Goal: Information Seeking & Learning: Find specific fact

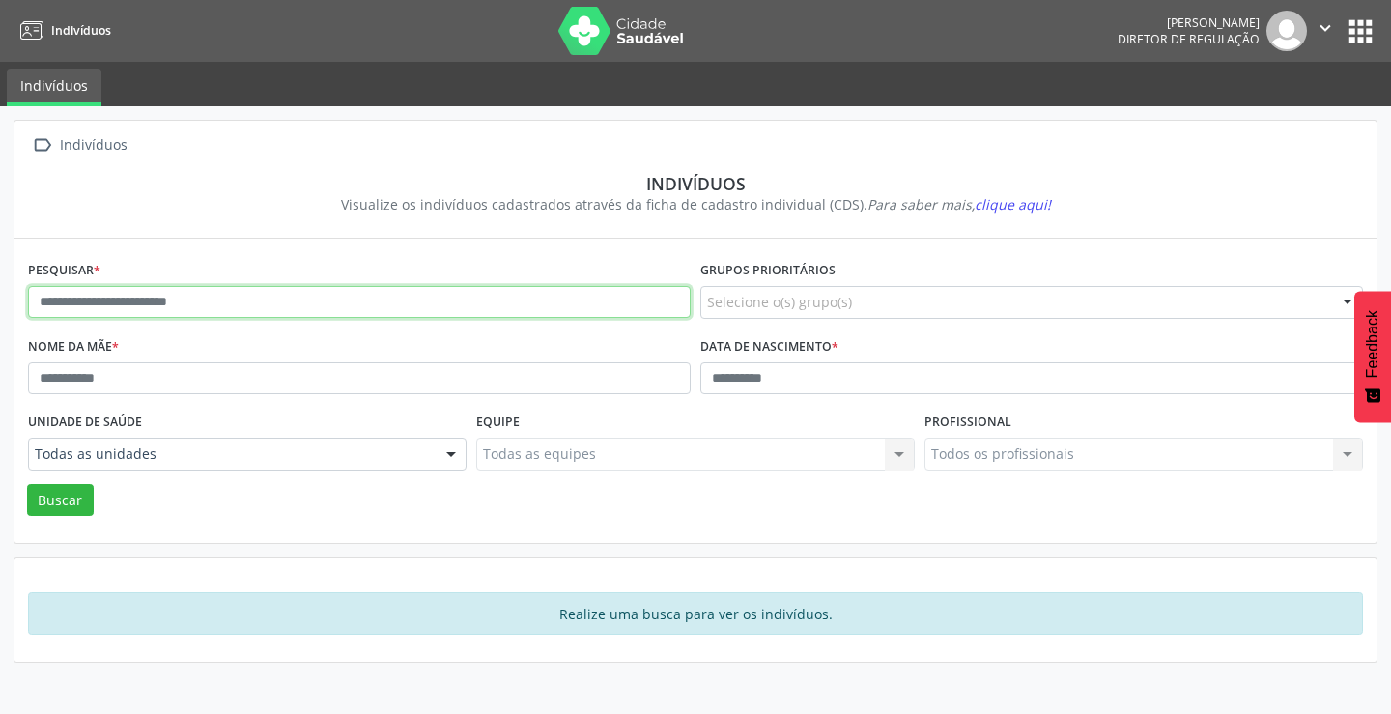
click at [289, 306] on input "text" at bounding box center [359, 302] width 663 height 33
click at [27, 484] on button "Buscar" at bounding box center [60, 500] width 67 height 33
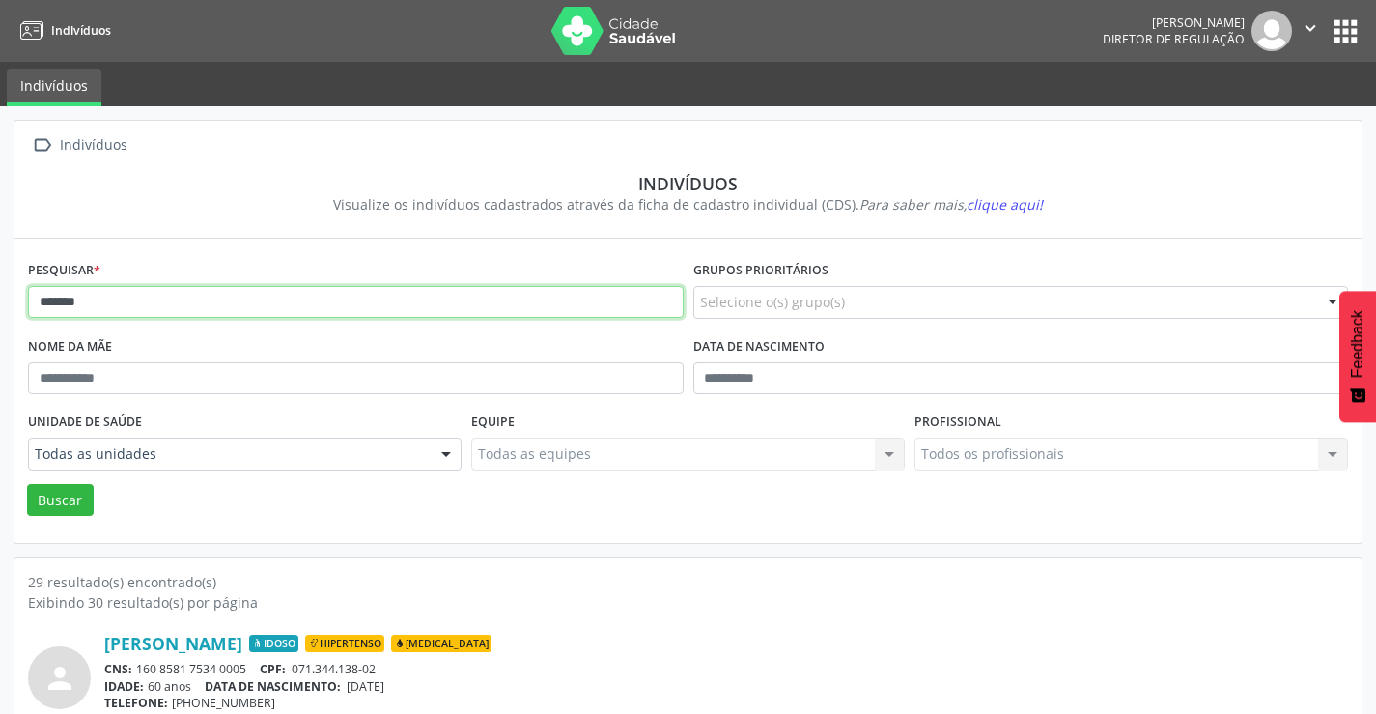
click at [131, 315] on input "*******" at bounding box center [356, 302] width 656 height 33
type input "**********"
click at [27, 484] on button "Buscar" at bounding box center [60, 500] width 67 height 33
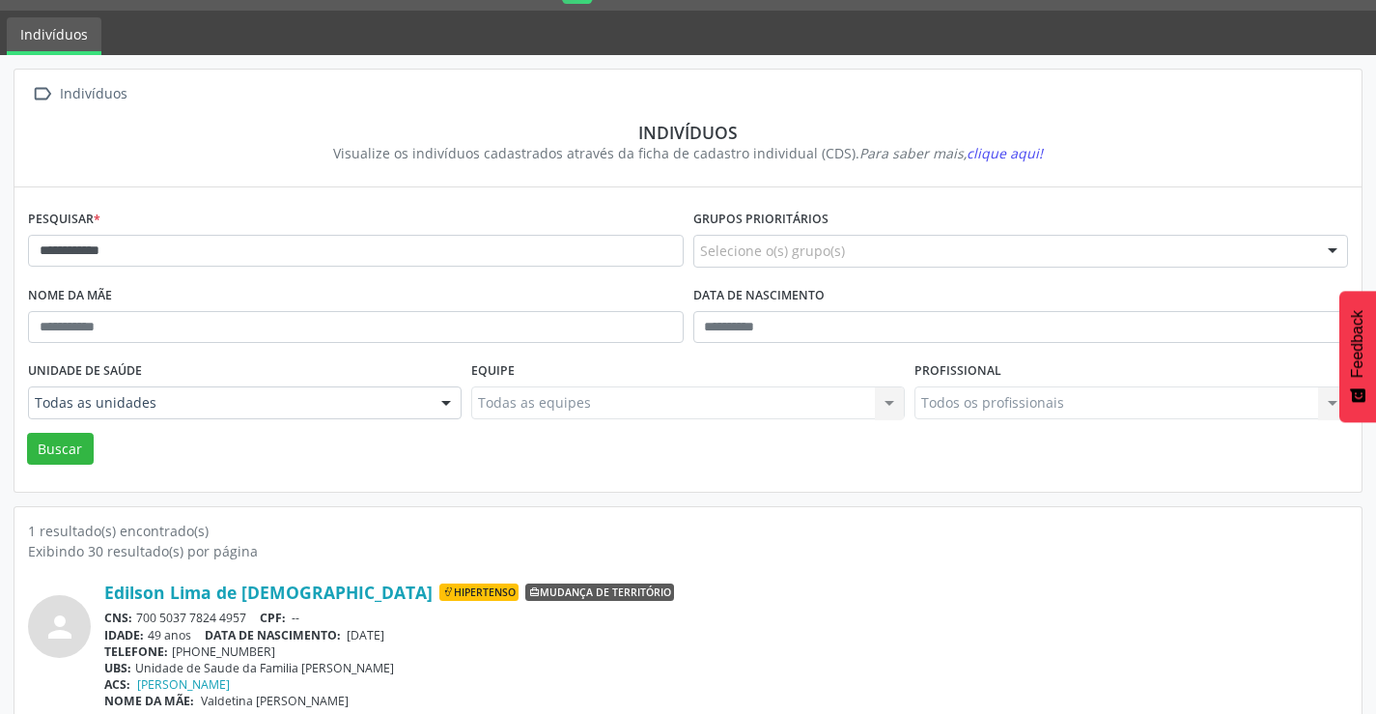
scroll to position [74, 0]
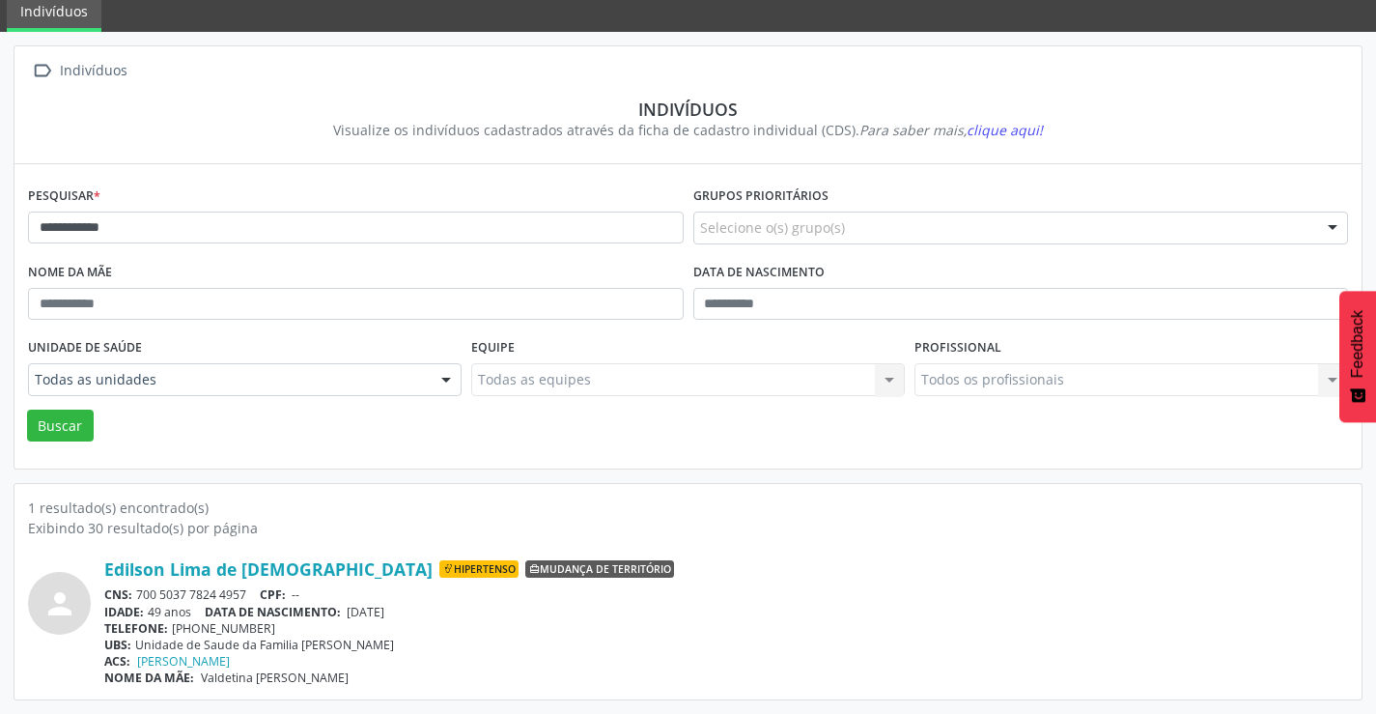
drag, startPoint x: 246, startPoint y: 592, endPoint x: 137, endPoint y: 591, distance: 109.2
click at [137, 591] on div "CNS: 700 5037 7824 4957 CPF: --" at bounding box center [726, 594] width 1244 height 16
copy div "700 5037 7824 4957"
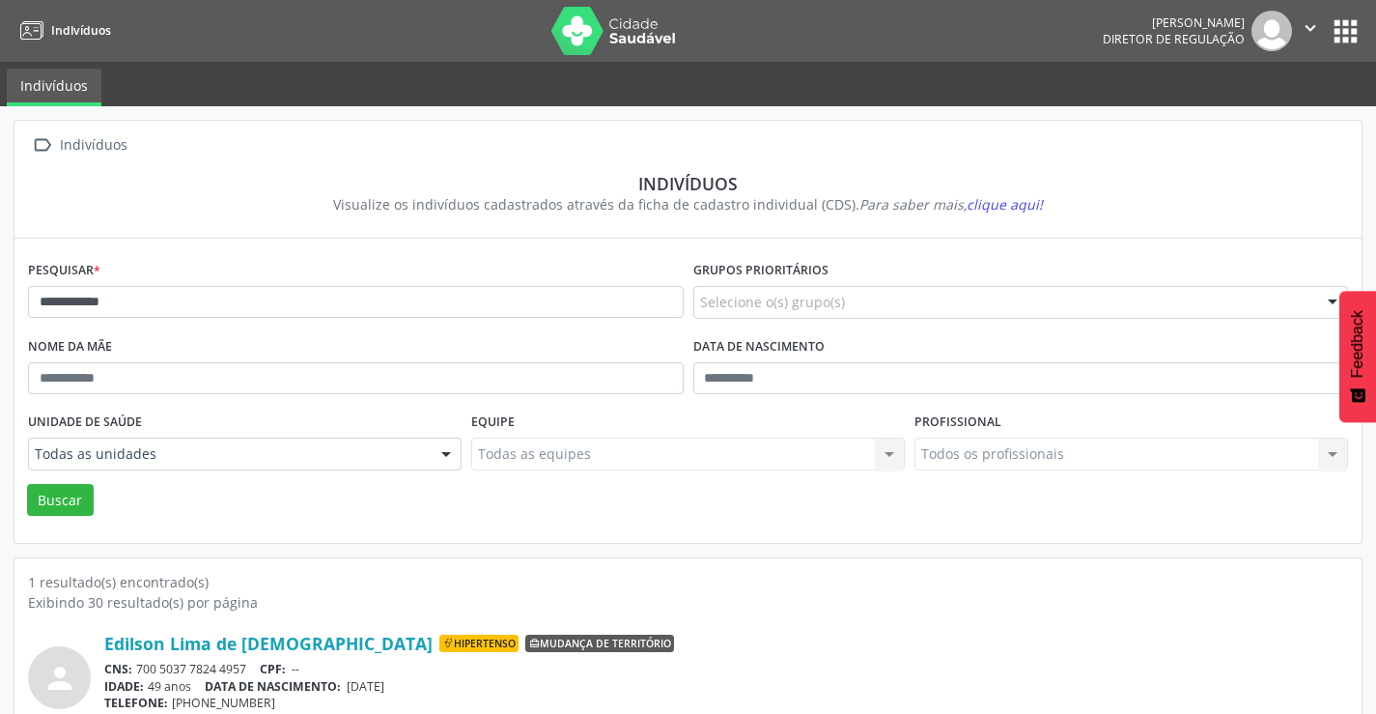
scroll to position [74, 0]
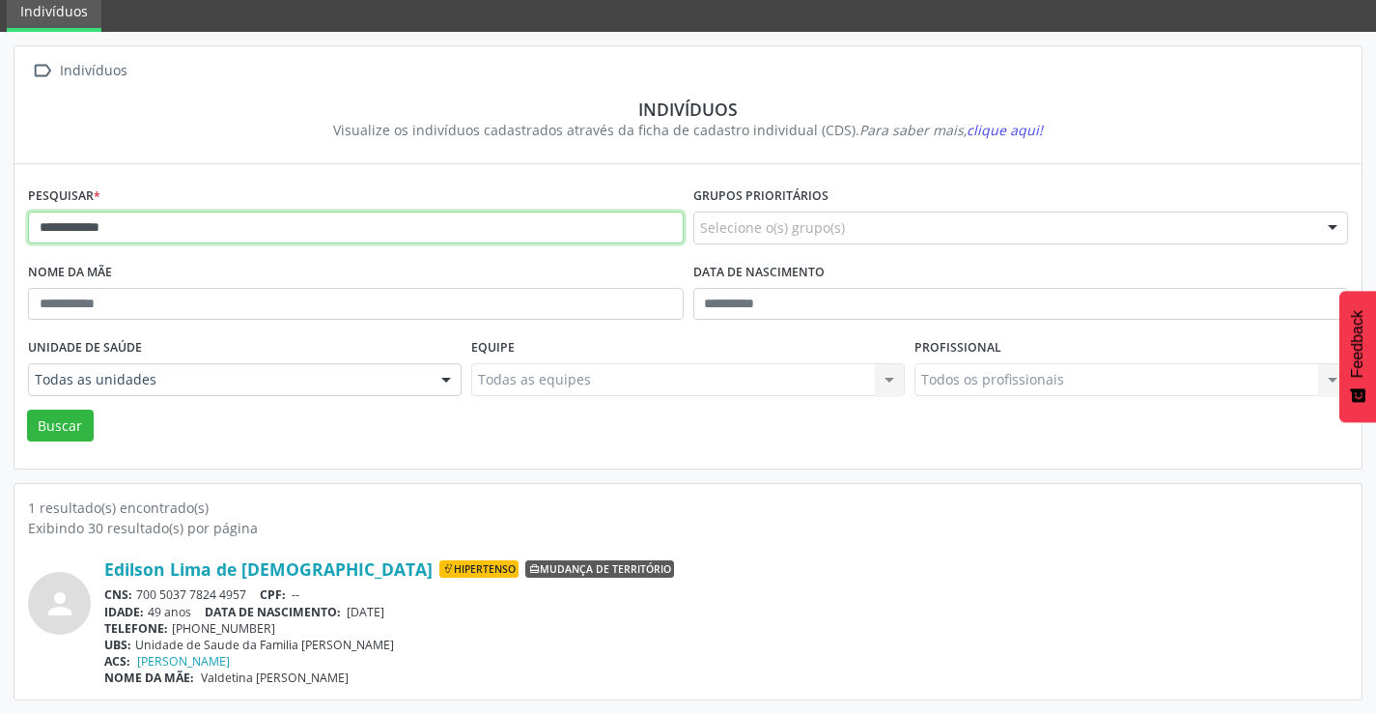
click at [177, 221] on input "**********" at bounding box center [356, 228] width 656 height 33
type input "*"
click at [27, 410] on button "Buscar" at bounding box center [60, 426] width 67 height 33
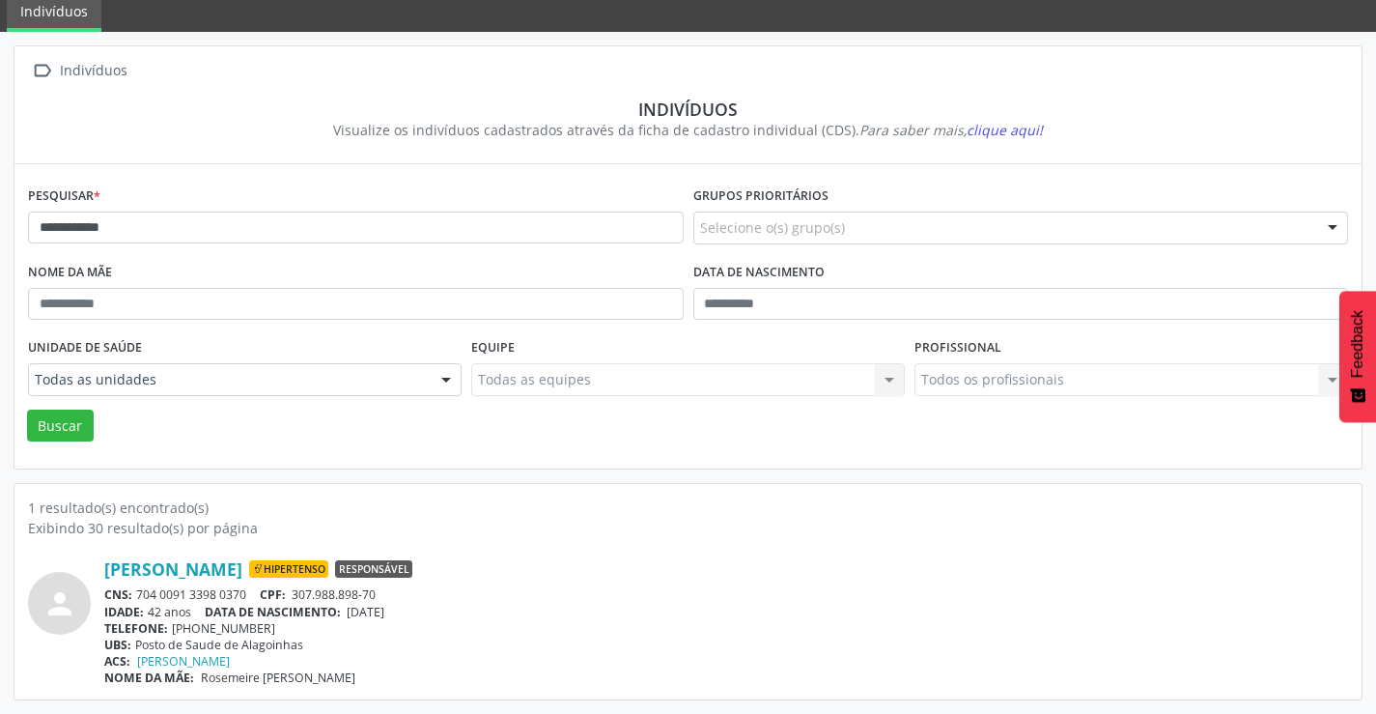
drag, startPoint x: 250, startPoint y: 591, endPoint x: 135, endPoint y: 590, distance: 115.0
click at [135, 590] on div "CNS: 704 0091 3398 0370 CPF: 307.988.898-70" at bounding box center [726, 594] width 1244 height 16
copy div "704 0091 3398 0370"
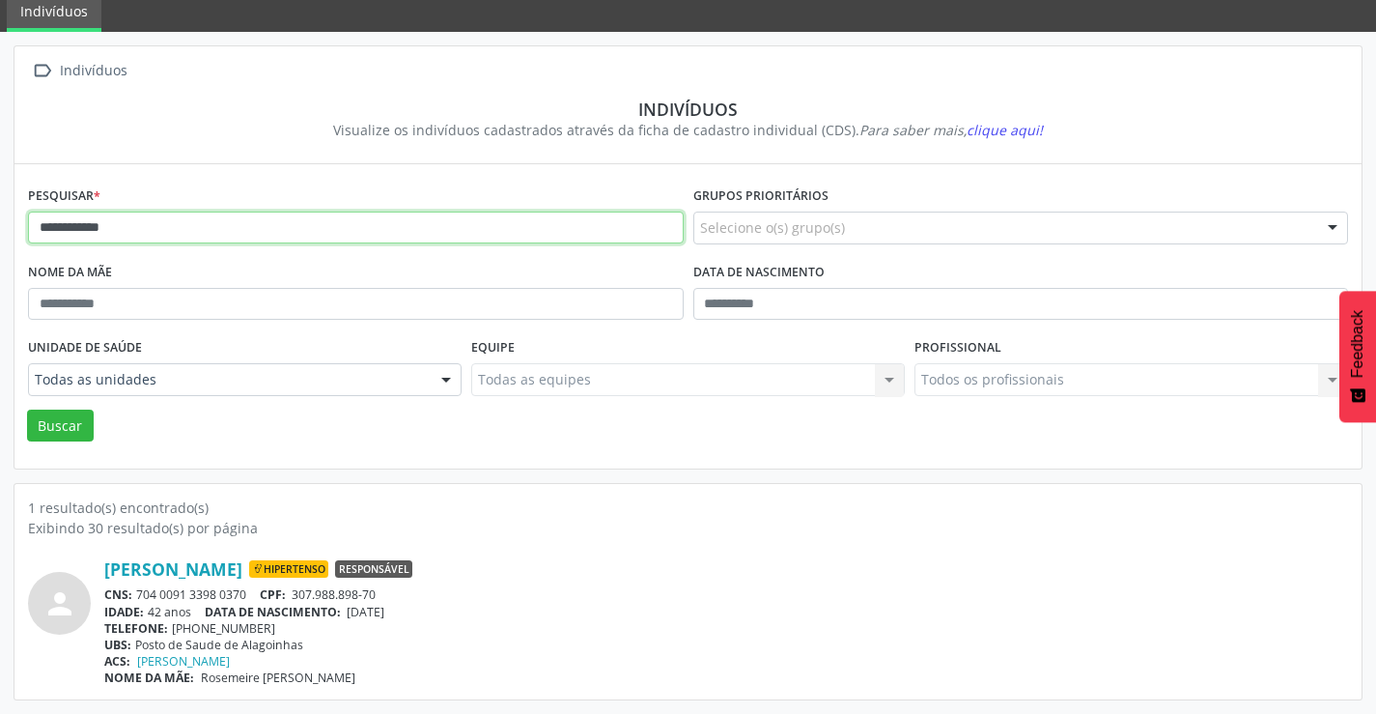
click at [306, 229] on input "**********" at bounding box center [356, 228] width 656 height 33
type input "*"
click at [27, 410] on button "Buscar" at bounding box center [60, 426] width 67 height 33
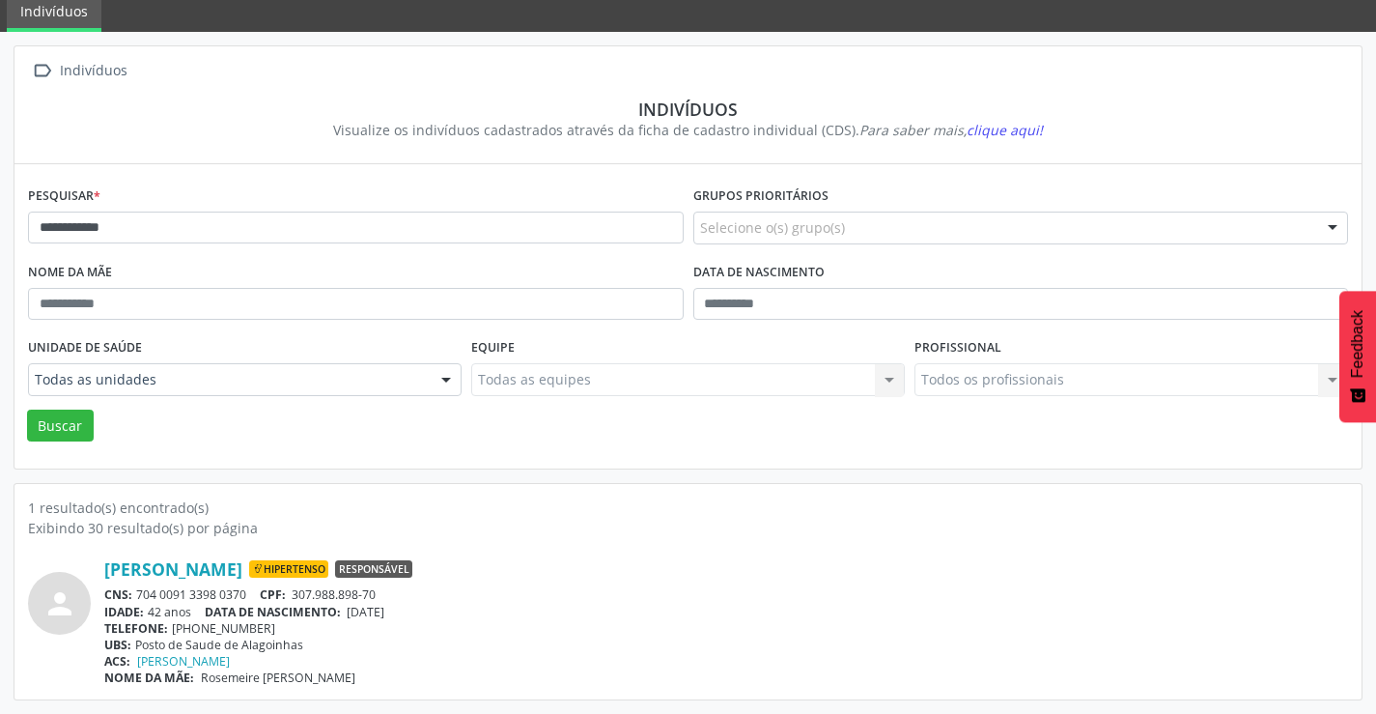
scroll to position [0, 0]
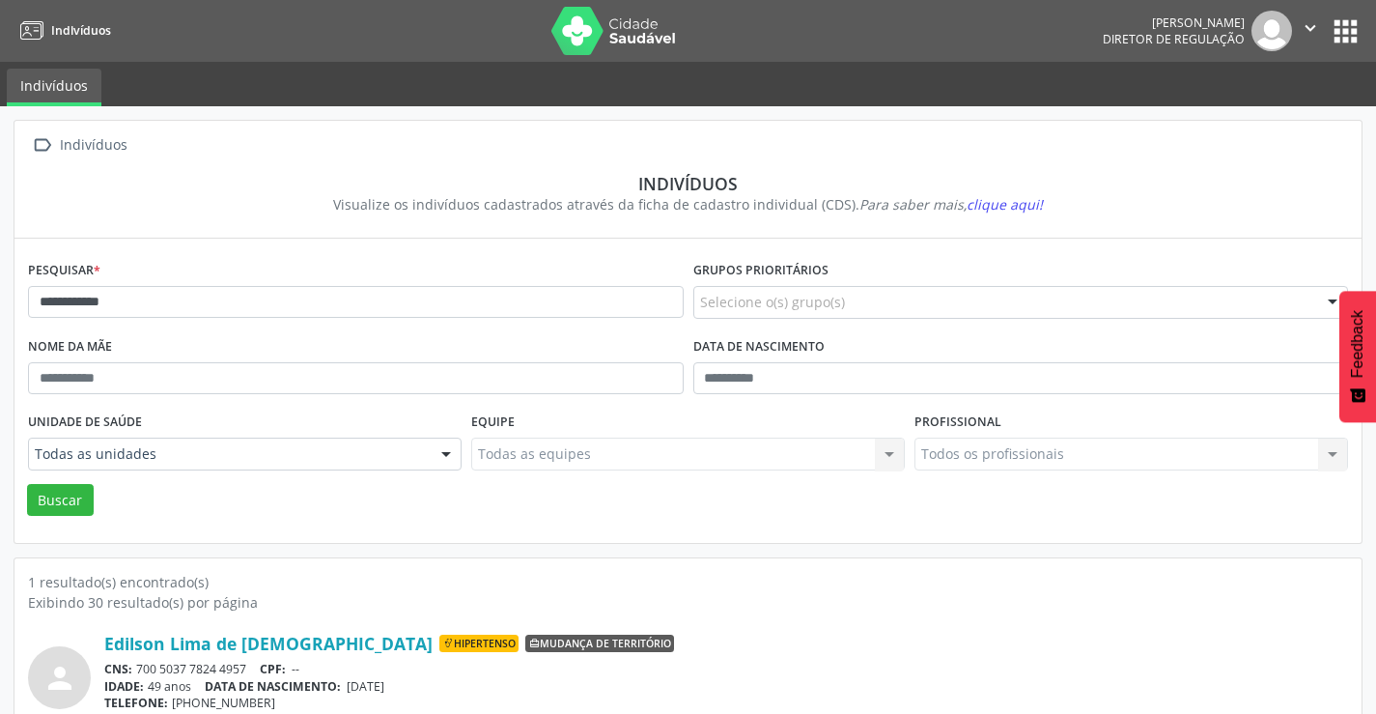
drag, startPoint x: 257, startPoint y: 666, endPoint x: 137, endPoint y: 660, distance: 119.9
click at [137, 660] on div "Edilson Lima de [DEMOGRAPHIC_DATA] Hipertenso Mudança de território CNS: 700 50…" at bounding box center [726, 697] width 1244 height 128
copy div "700 5037 7824 4957"
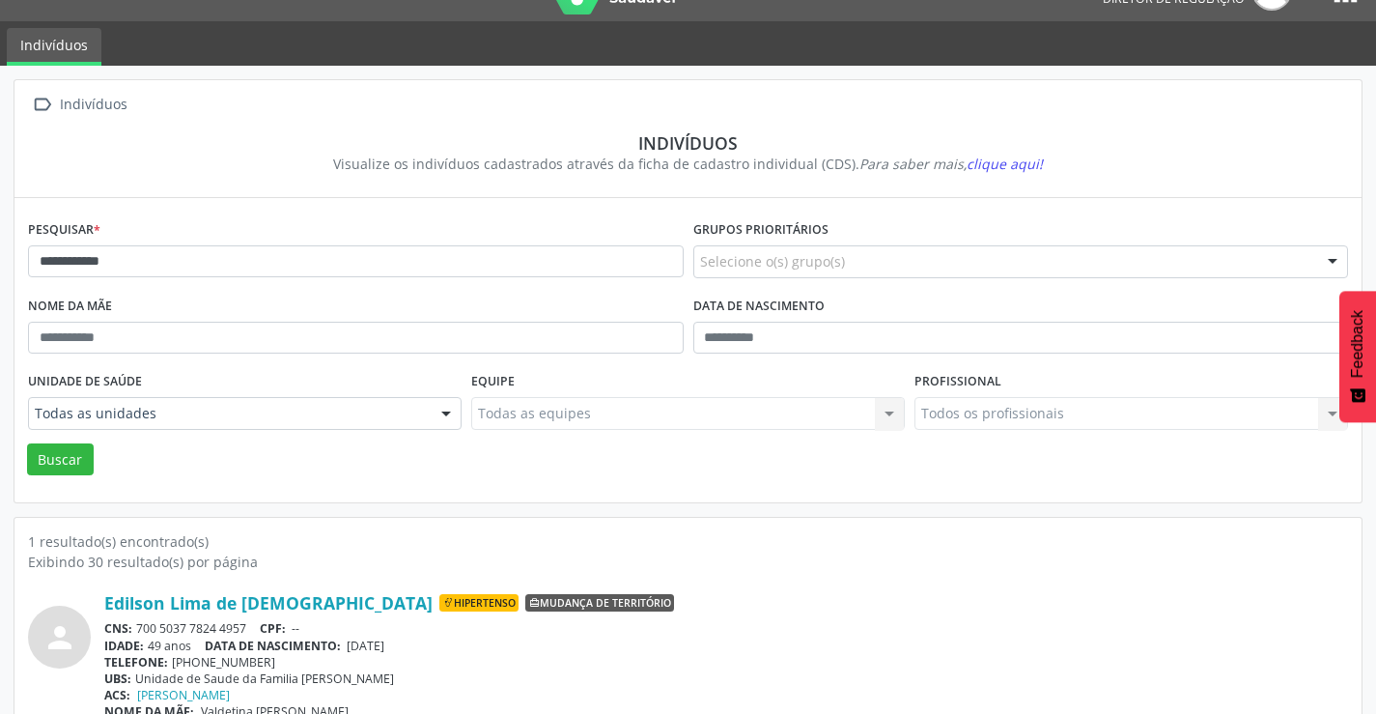
scroll to position [74, 0]
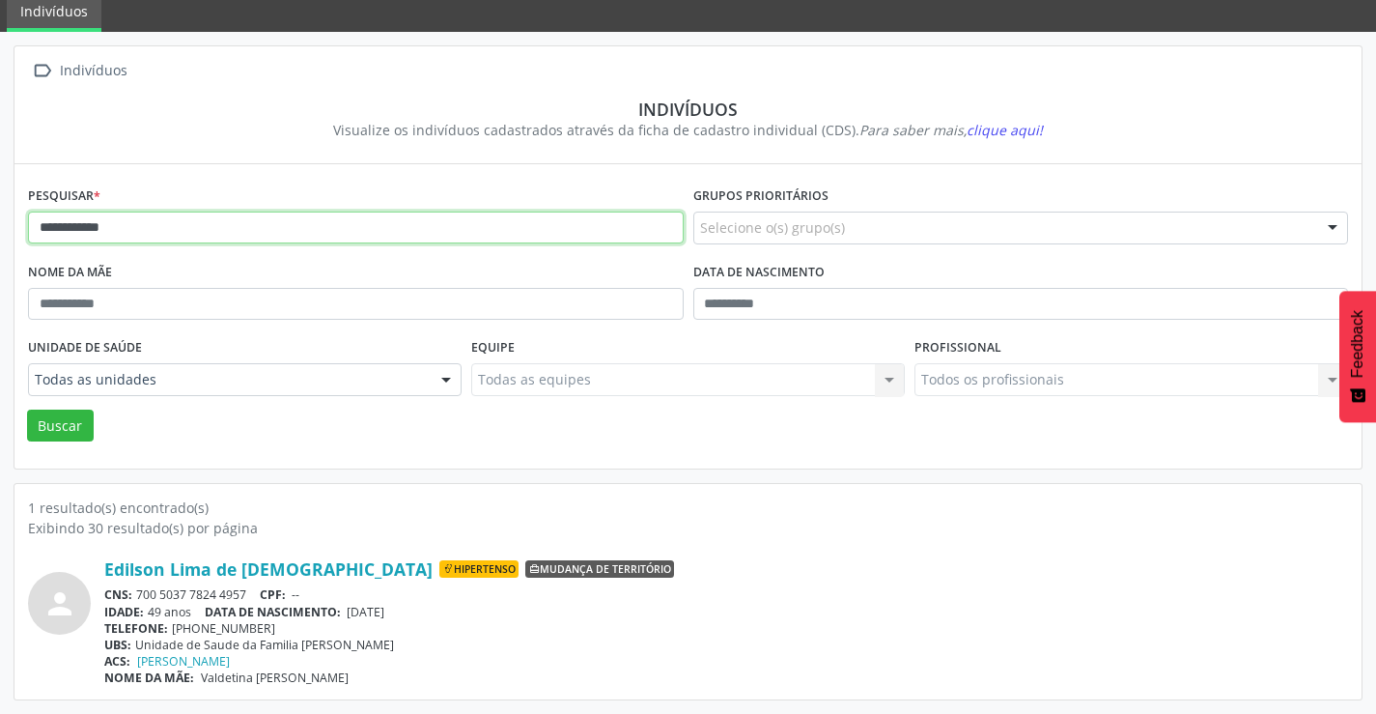
click at [125, 235] on input "**********" at bounding box center [356, 228] width 656 height 33
type input "*"
click at [27, 410] on button "Buscar" at bounding box center [60, 426] width 67 height 33
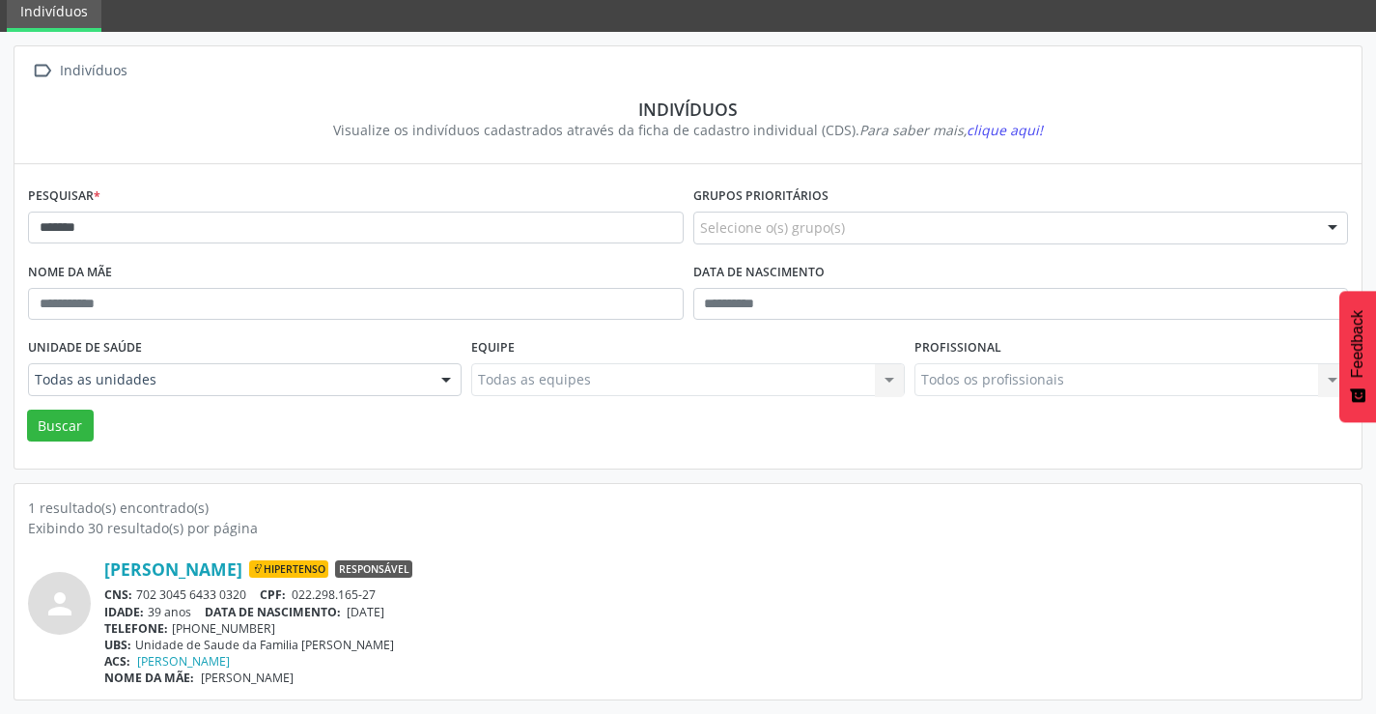
drag, startPoint x: 255, startPoint y: 592, endPoint x: 136, endPoint y: 583, distance: 119.1
click at [136, 583] on div "[PERSON_NAME] Hipertenso Responsável CNS: 702 3045 6433 0320 CPF: 022.298.165-2…" at bounding box center [726, 622] width 1244 height 128
copy div "702 3045 6433 0320"
drag, startPoint x: 388, startPoint y: 593, endPoint x: 298, endPoint y: 595, distance: 90.8
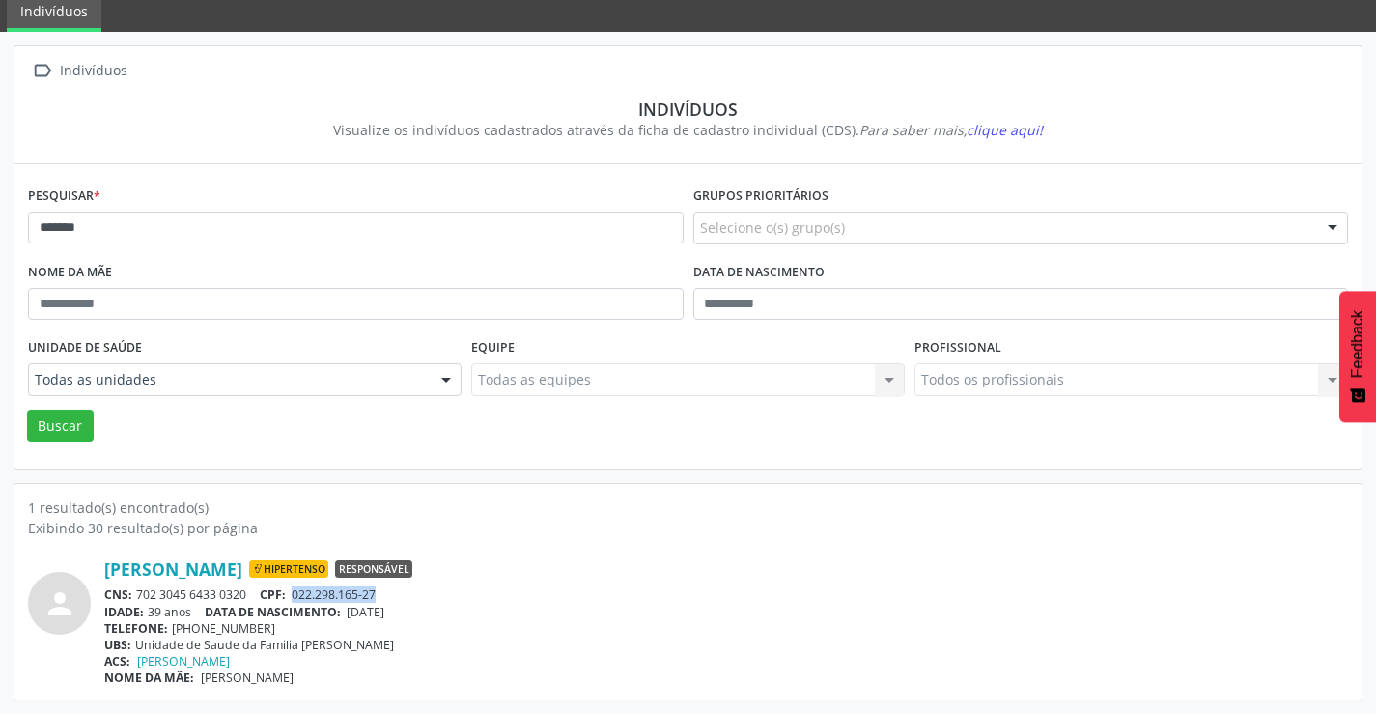
click at [298, 595] on div "CNS: 702 3045 6433 0320 CPF: 022.298.165-27" at bounding box center [726, 594] width 1244 height 16
copy span "022.298.165-27"
click at [163, 565] on link "[PERSON_NAME]" at bounding box center [173, 568] width 138 height 21
drag, startPoint x: 247, startPoint y: 597, endPoint x: 139, endPoint y: 589, distance: 108.5
click at [139, 589] on div "CNS: 702 3045 6433 0320 CPF: 022.298.165-27" at bounding box center [726, 594] width 1244 height 16
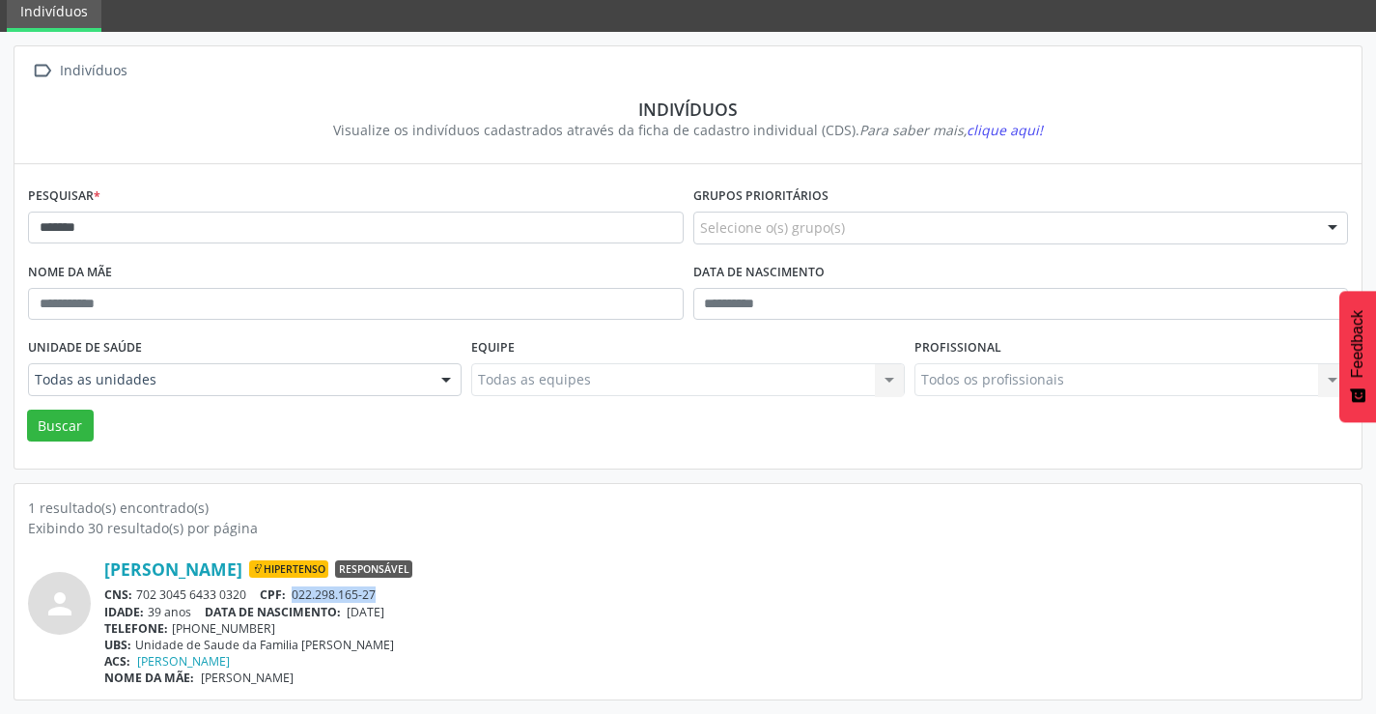
copy div "702 3045 6433 0320"
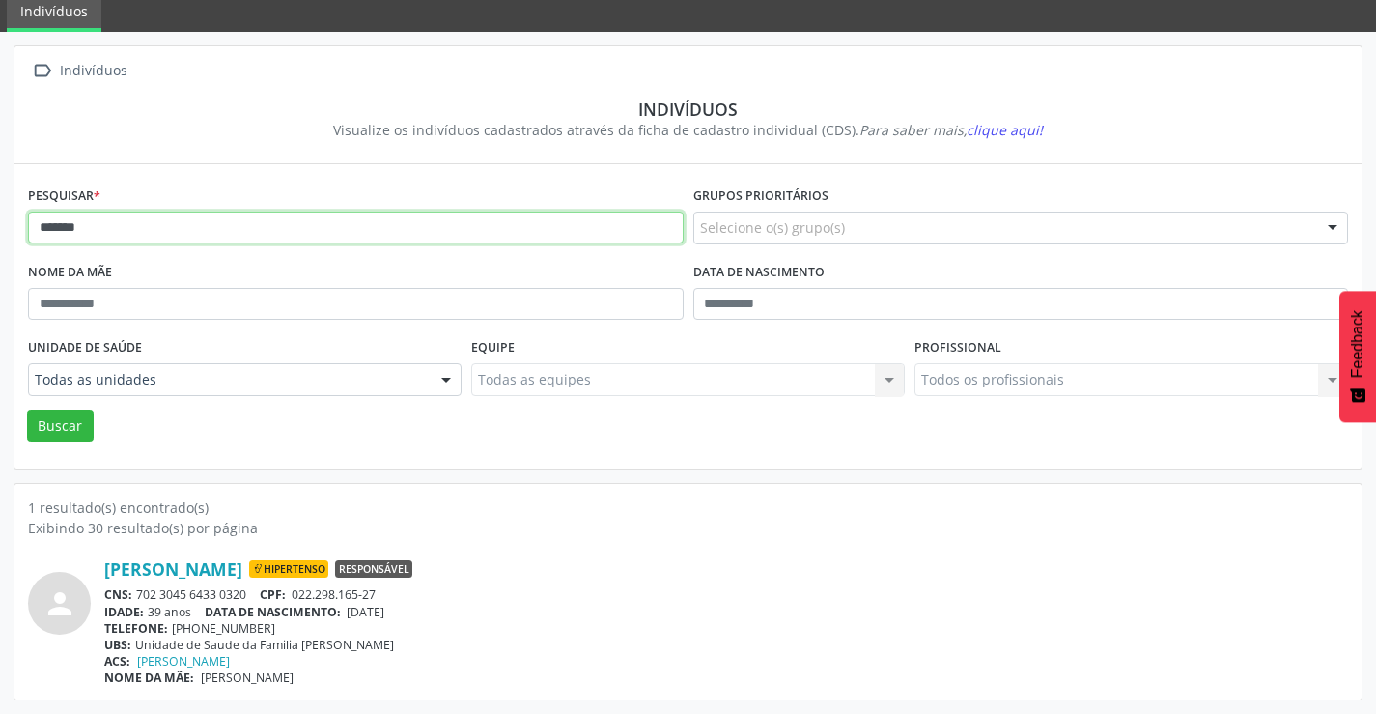
click at [152, 227] on input "*******" at bounding box center [356, 228] width 656 height 33
type input "*"
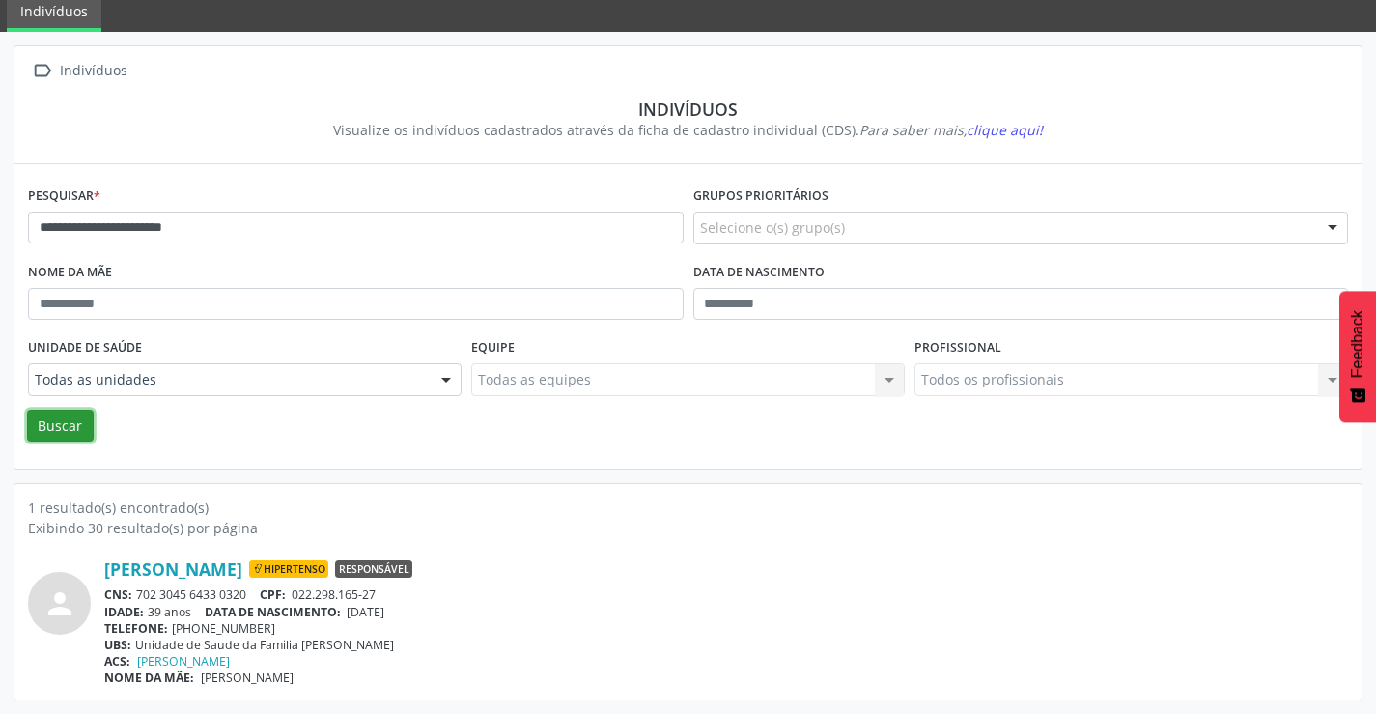
click at [33, 426] on button "Buscar" at bounding box center [60, 426] width 67 height 33
drag, startPoint x: 249, startPoint y: 594, endPoint x: 136, endPoint y: 592, distance: 113.0
click at [136, 592] on div "CNS: 701 8092 0540 7270 CPF: 521.355.005-34" at bounding box center [726, 594] width 1244 height 16
copy div "701 8092 0540 7270"
drag, startPoint x: 389, startPoint y: 593, endPoint x: 292, endPoint y: 587, distance: 97.7
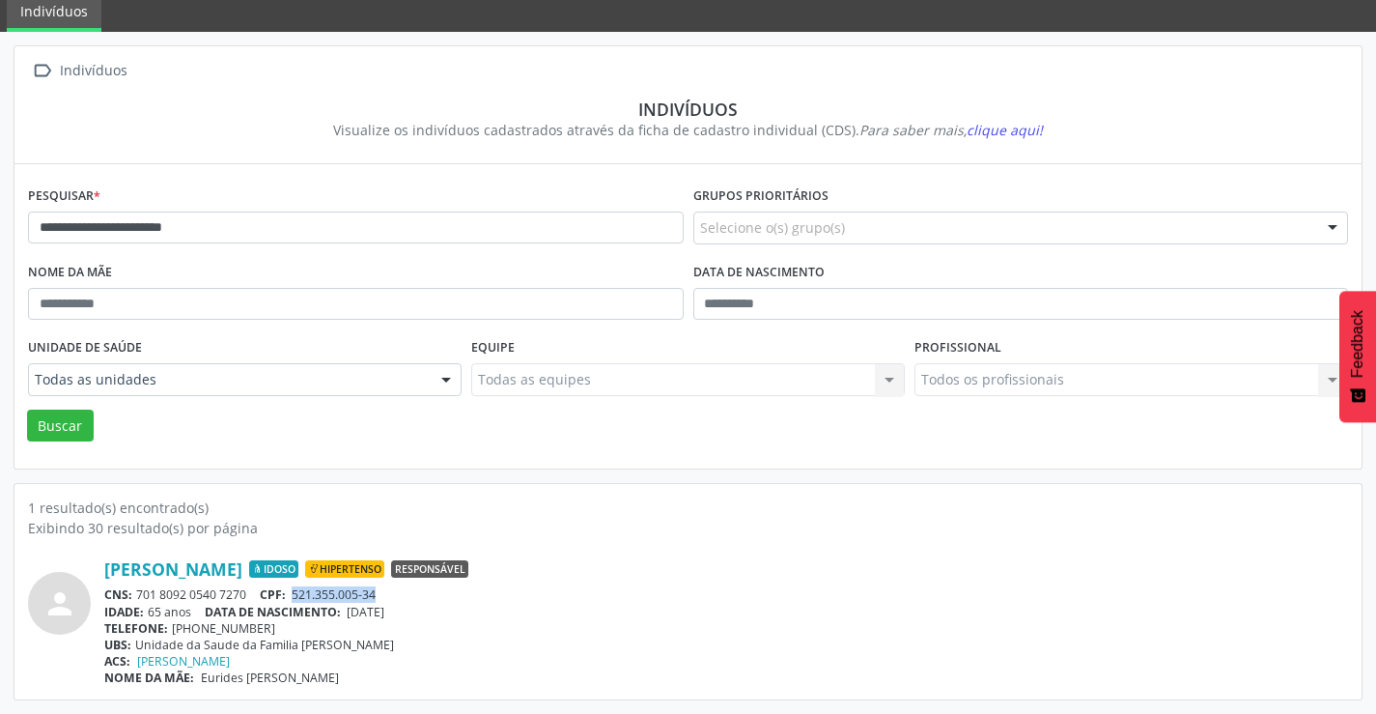
click at [292, 587] on div "CNS: 701 8092 0540 7270 CPF: 521.355.005-34" at bounding box center [726, 594] width 1244 height 16
copy span "521.355.005-34"
click at [189, 570] on link "[PERSON_NAME]" at bounding box center [173, 568] width 138 height 21
drag, startPoint x: 249, startPoint y: 591, endPoint x: 136, endPoint y: 591, distance: 113.0
click at [136, 591] on div "CNS: 701 8092 0540 7270 CPF: 521.355.005-34" at bounding box center [726, 594] width 1244 height 16
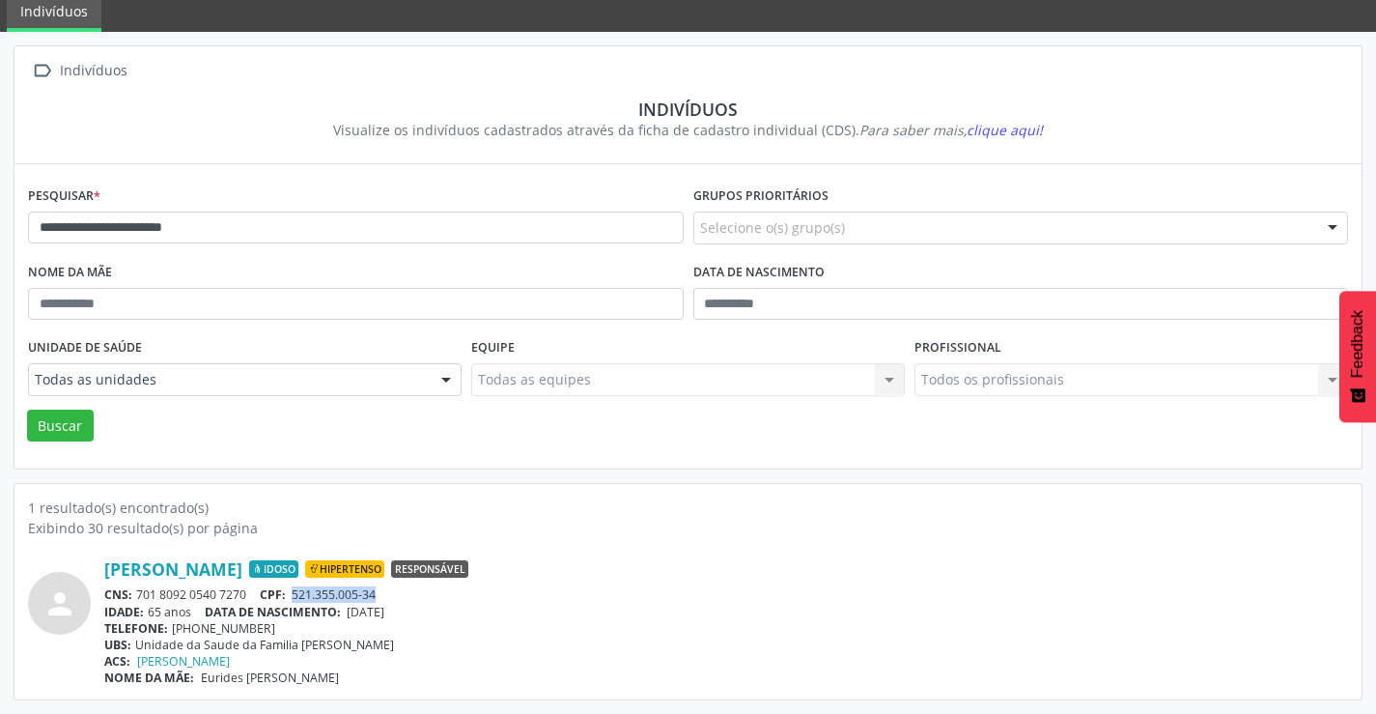
copy div "701 8092 0540 7270"
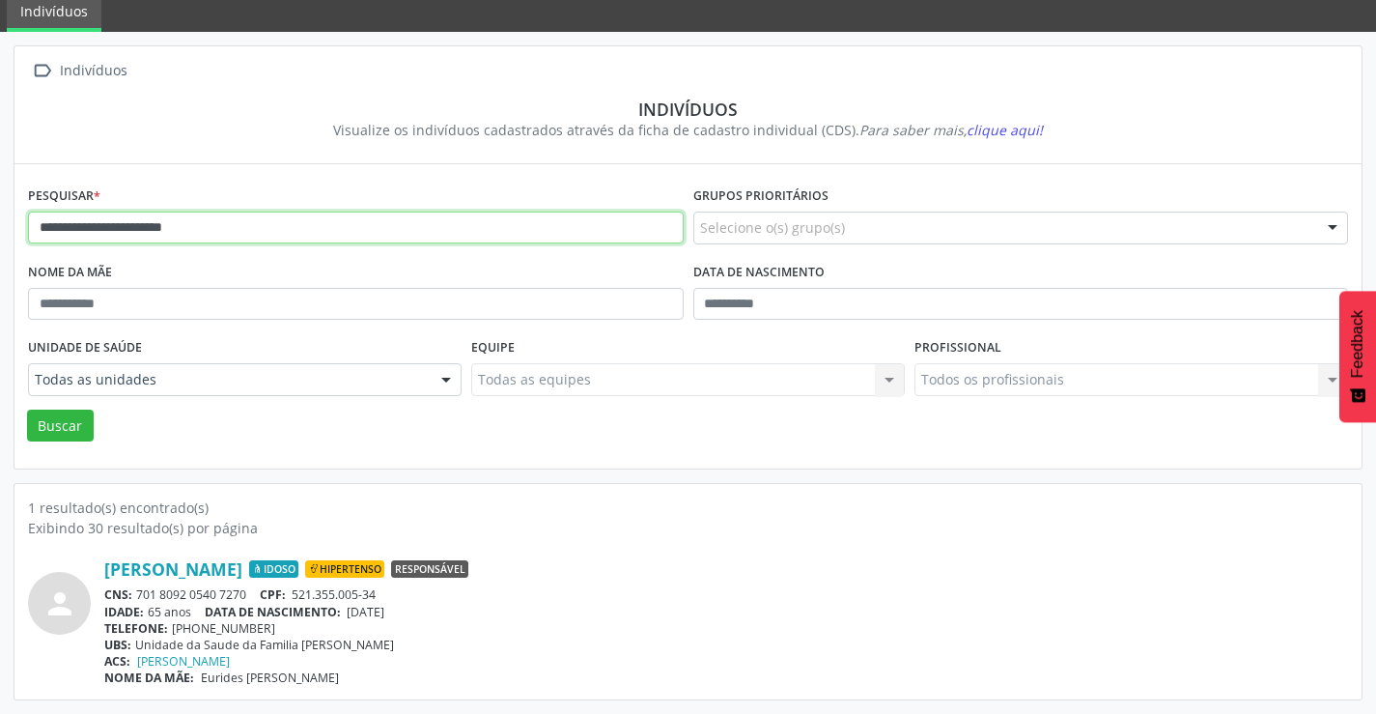
click at [238, 232] on input "**********" at bounding box center [356, 228] width 656 height 33
type input "*"
click at [27, 410] on button "Buscar" at bounding box center [60, 426] width 67 height 33
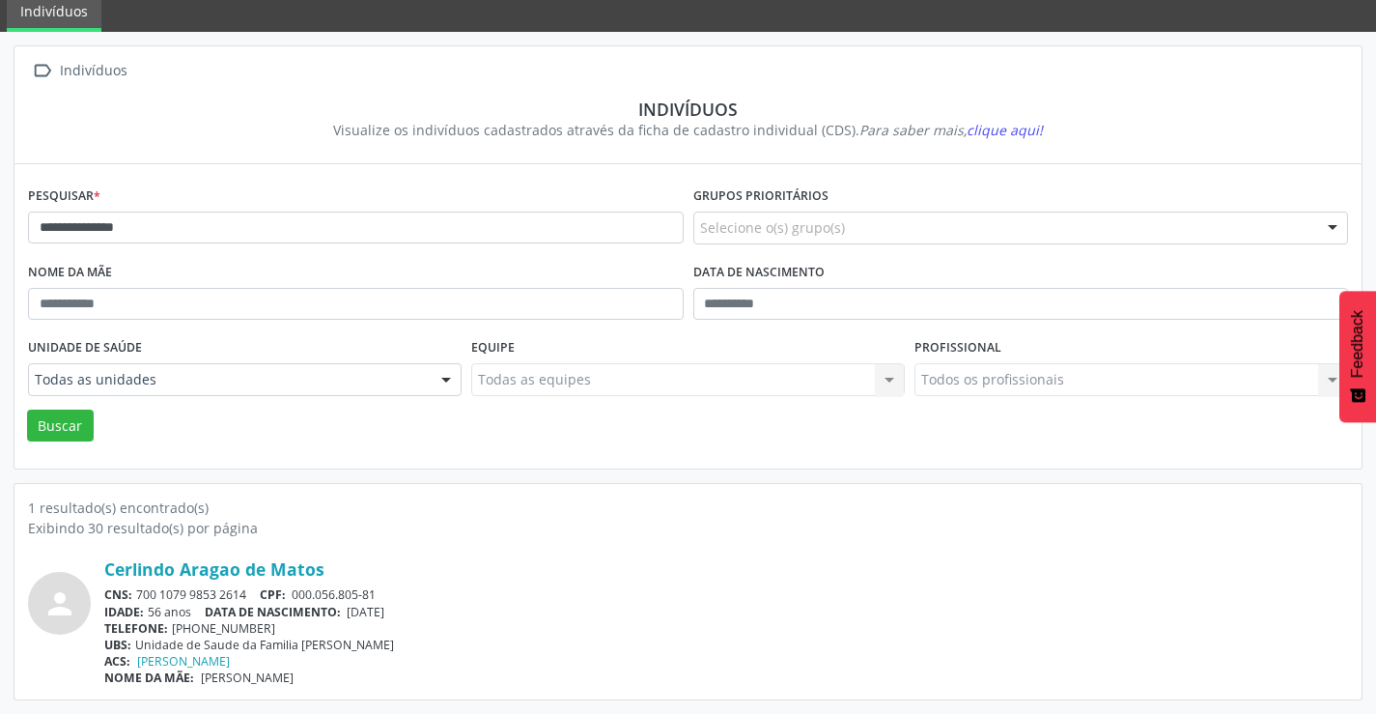
drag, startPoint x: 252, startPoint y: 589, endPoint x: 138, endPoint y: 586, distance: 114.0
click at [138, 586] on div "CNS: 700 1079 9853 2614 CPF: 000.056.805-81" at bounding box center [726, 594] width 1244 height 16
drag, startPoint x: 164, startPoint y: 605, endPoint x: 602, endPoint y: 531, distance: 443.7
click at [631, 517] on div "1 resultado(s) encontrado(s)" at bounding box center [688, 507] width 1320 height 20
drag, startPoint x: 250, startPoint y: 592, endPoint x: 143, endPoint y: 591, distance: 107.2
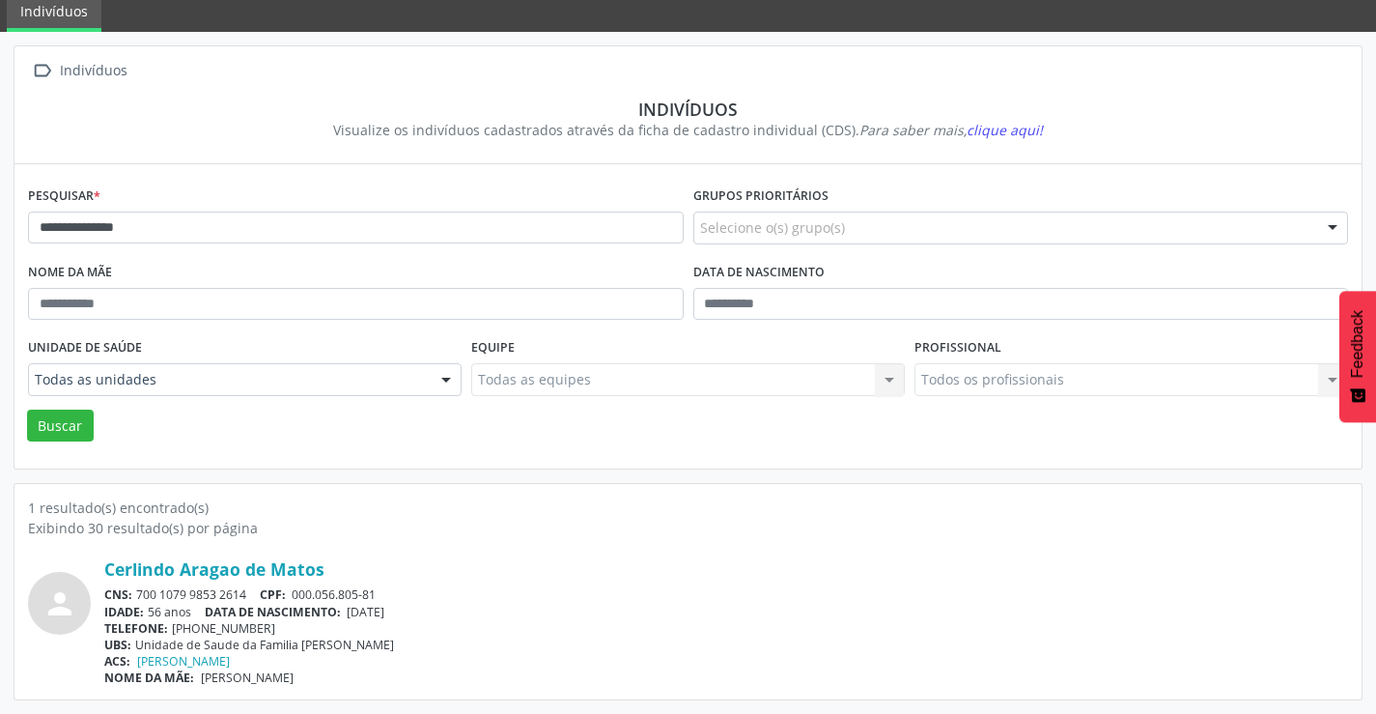
click at [139, 591] on div "CNS: 700 1079 9853 2614 CPF: 000.056.805-81" at bounding box center [726, 594] width 1244 height 16
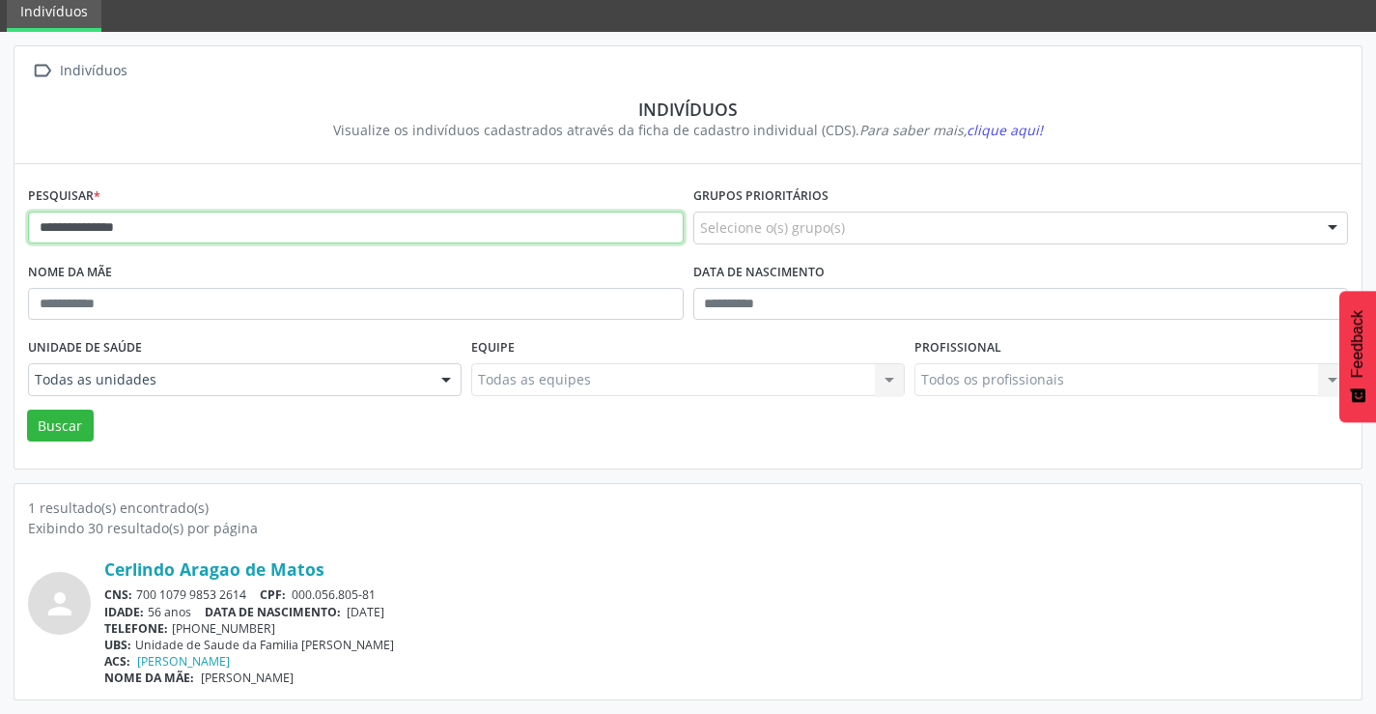
click at [216, 229] on input "**********" at bounding box center [356, 228] width 656 height 33
type input "*"
click at [27, 410] on button "Buscar" at bounding box center [60, 426] width 67 height 33
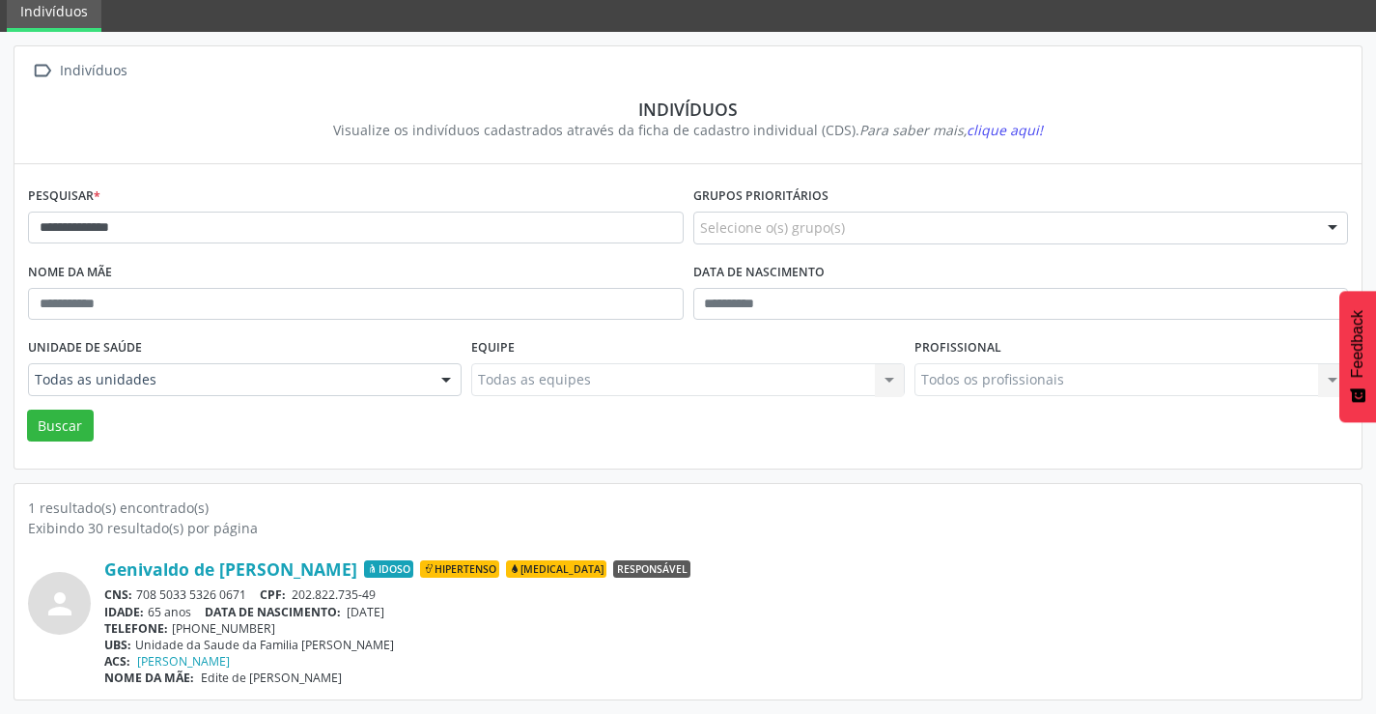
drag, startPoint x: 252, startPoint y: 594, endPoint x: 139, endPoint y: 590, distance: 113.1
click at [137, 593] on div "CNS: 708 5033 5326 0671 CPF: 202.822.735-49" at bounding box center [726, 594] width 1244 height 16
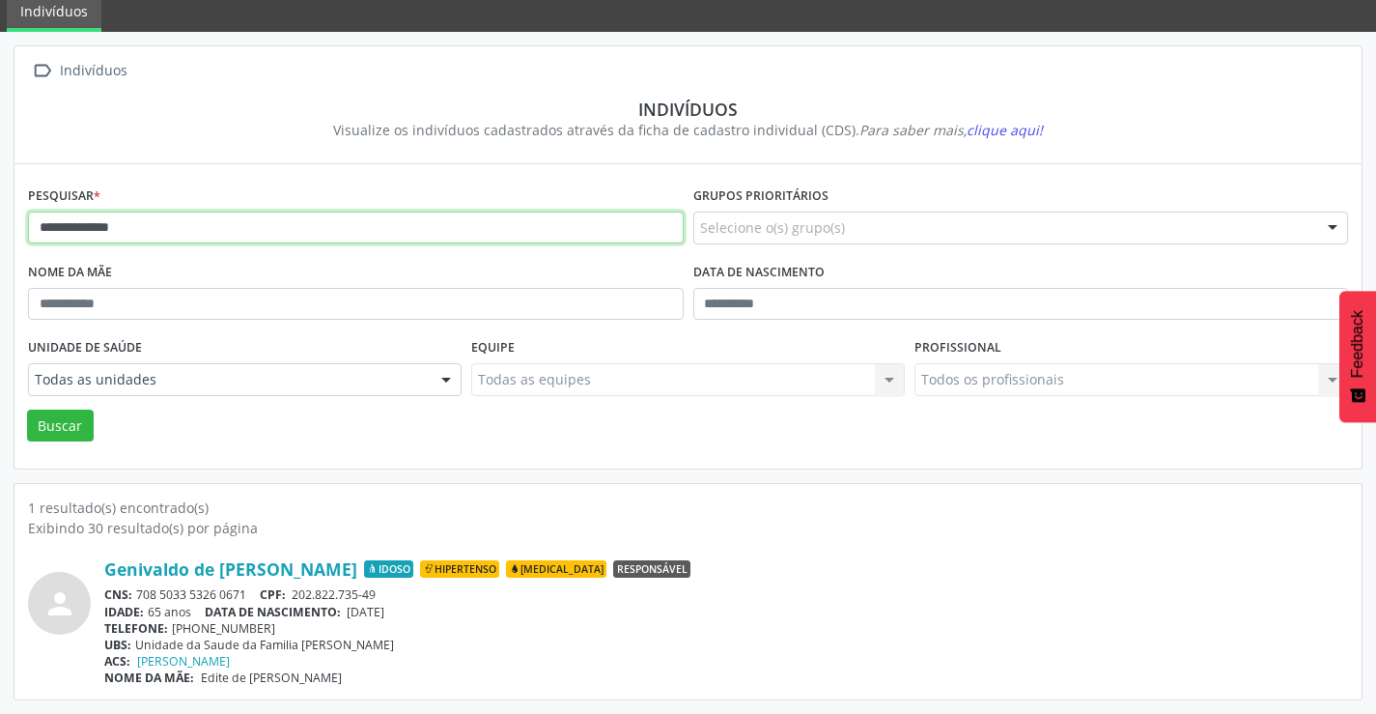
click at [143, 228] on input "**********" at bounding box center [356, 228] width 656 height 33
type input "*"
click at [27, 410] on button "Buscar" at bounding box center [60, 426] width 67 height 33
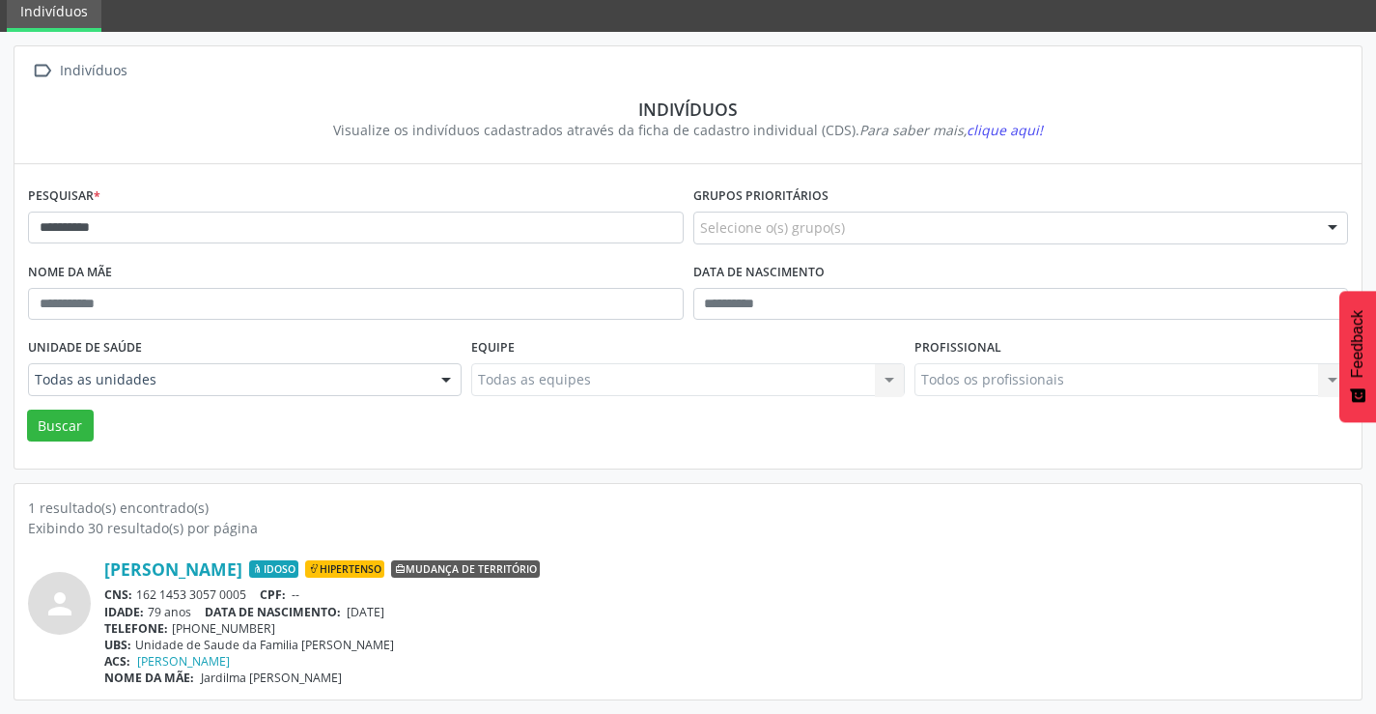
drag, startPoint x: 247, startPoint y: 595, endPoint x: 141, endPoint y: 592, distance: 106.3
click at [141, 592] on div "CNS: 162 1453 3057 0005 CPF: --" at bounding box center [726, 594] width 1244 height 16
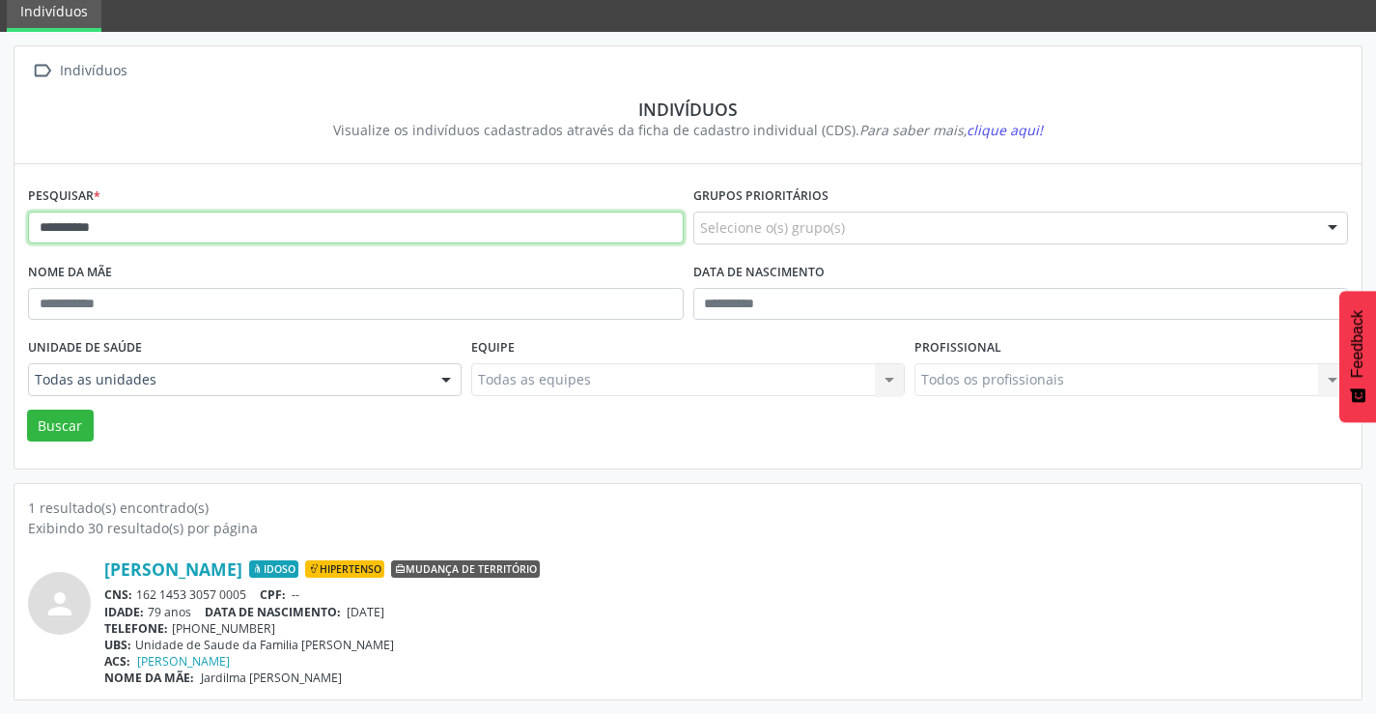
click at [183, 223] on input "**********" at bounding box center [356, 228] width 656 height 33
type input "*"
click at [27, 410] on button "Buscar" at bounding box center [60, 426] width 67 height 33
click at [172, 235] on input "*********" at bounding box center [356, 228] width 656 height 33
click at [27, 410] on button "Buscar" at bounding box center [60, 426] width 67 height 33
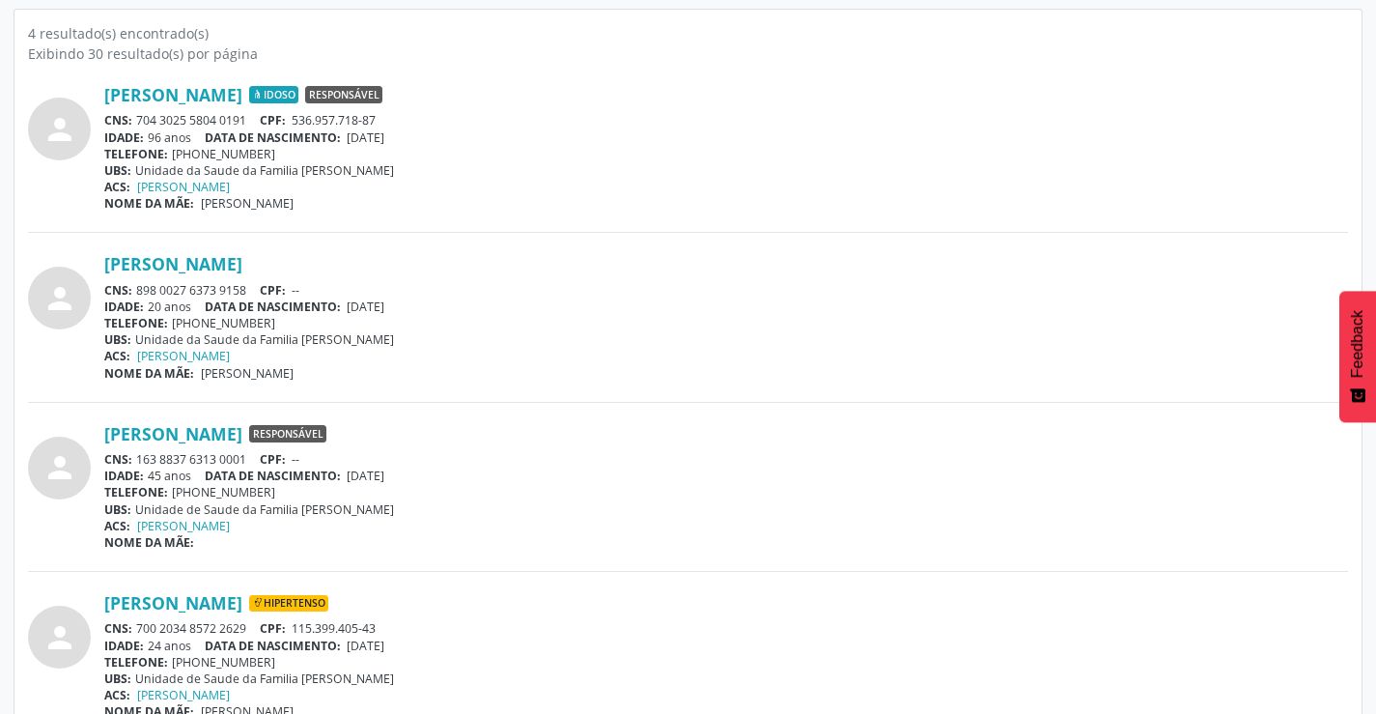
scroll to position [582, 0]
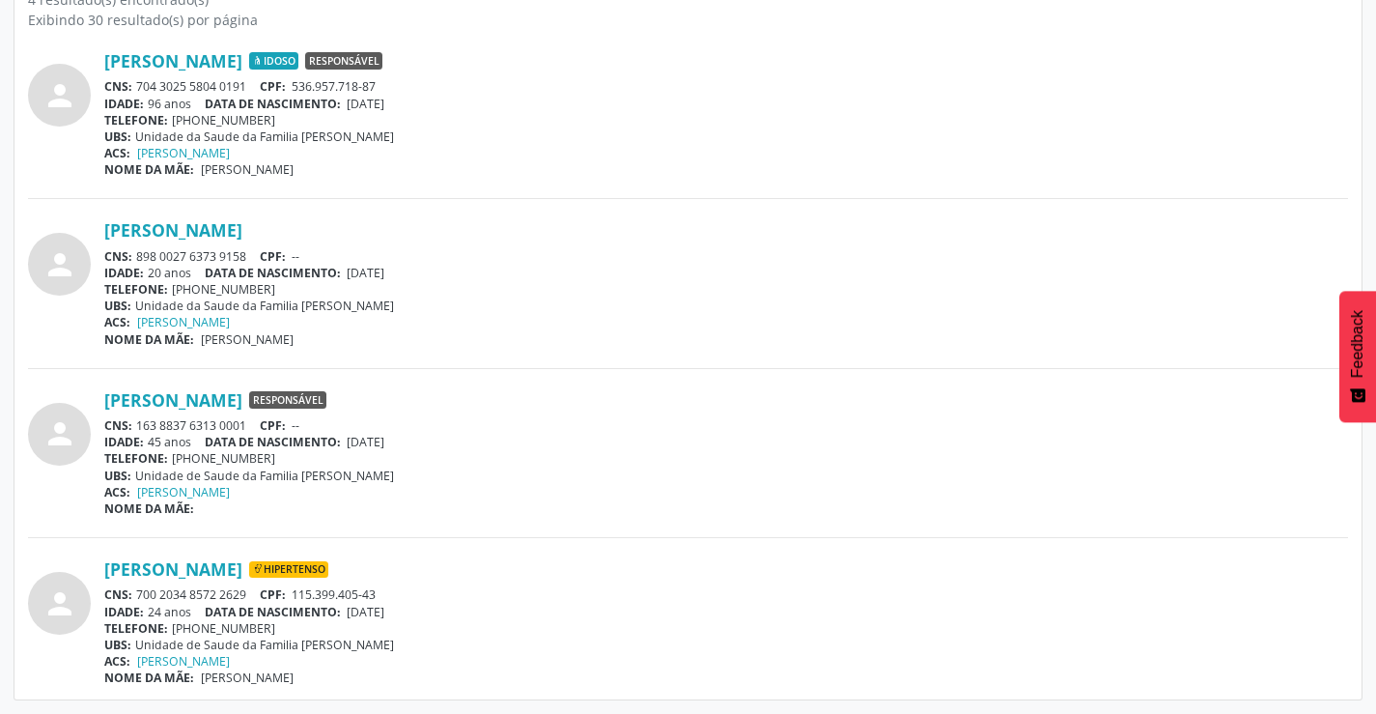
drag, startPoint x: 252, startPoint y: 591, endPoint x: 139, endPoint y: 594, distance: 113.1
click at [139, 594] on div "CNS: 700 2034 8572 2629 CPF: 115.399.405-43" at bounding box center [726, 594] width 1244 height 16
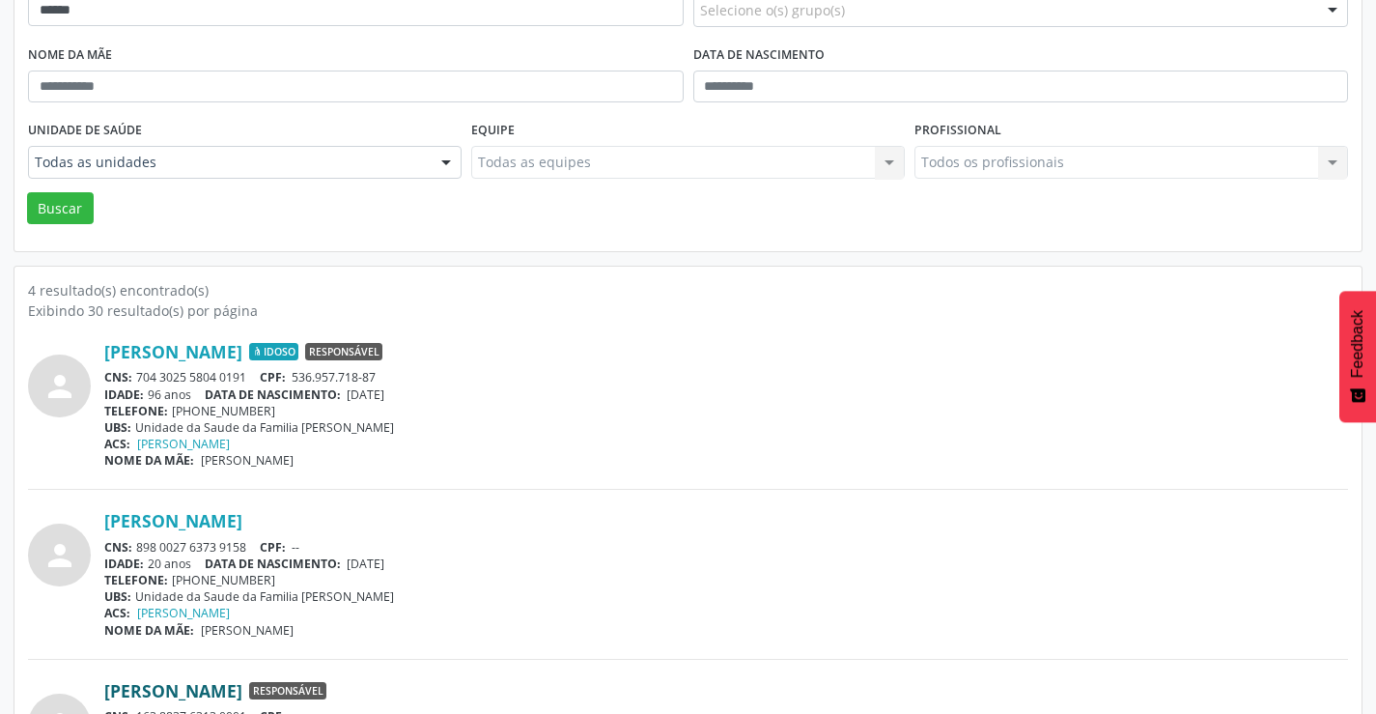
scroll to position [0, 0]
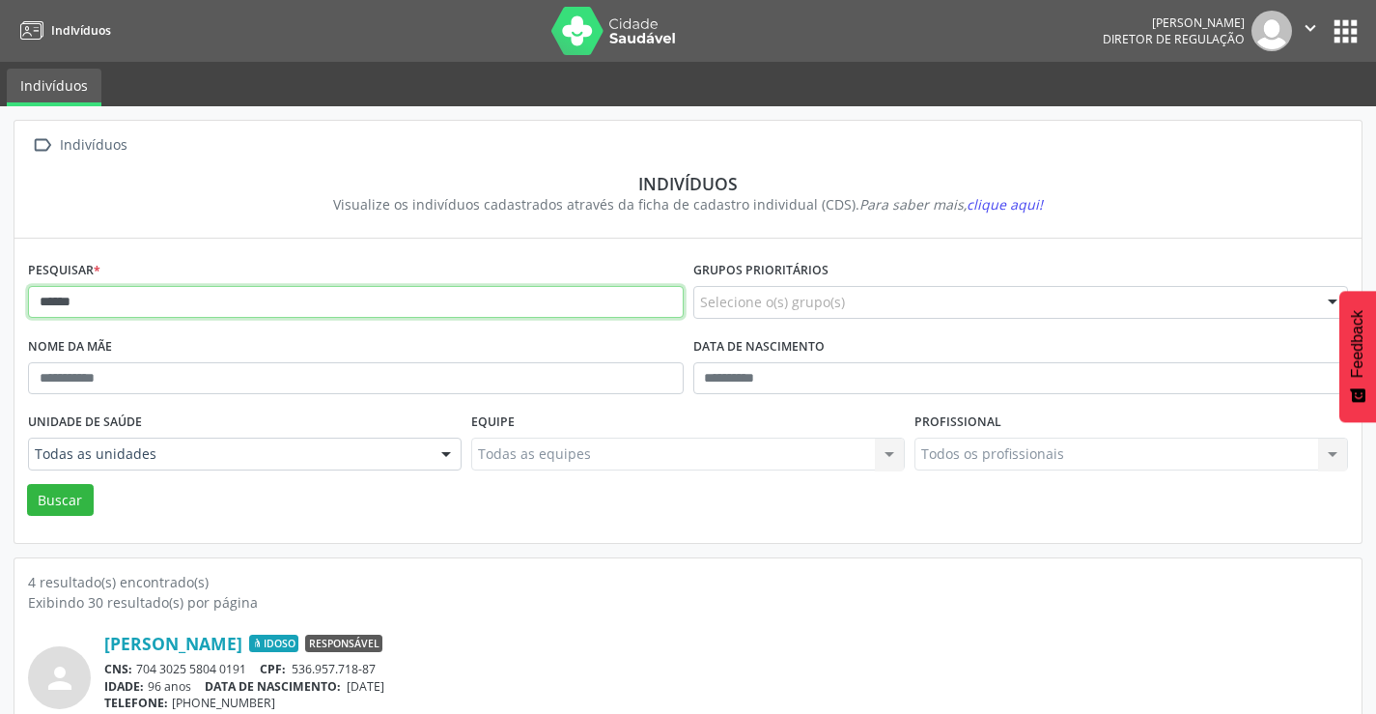
click at [156, 301] on input "******" at bounding box center [356, 302] width 656 height 33
type input "*"
click at [27, 484] on button "Buscar" at bounding box center [60, 500] width 67 height 33
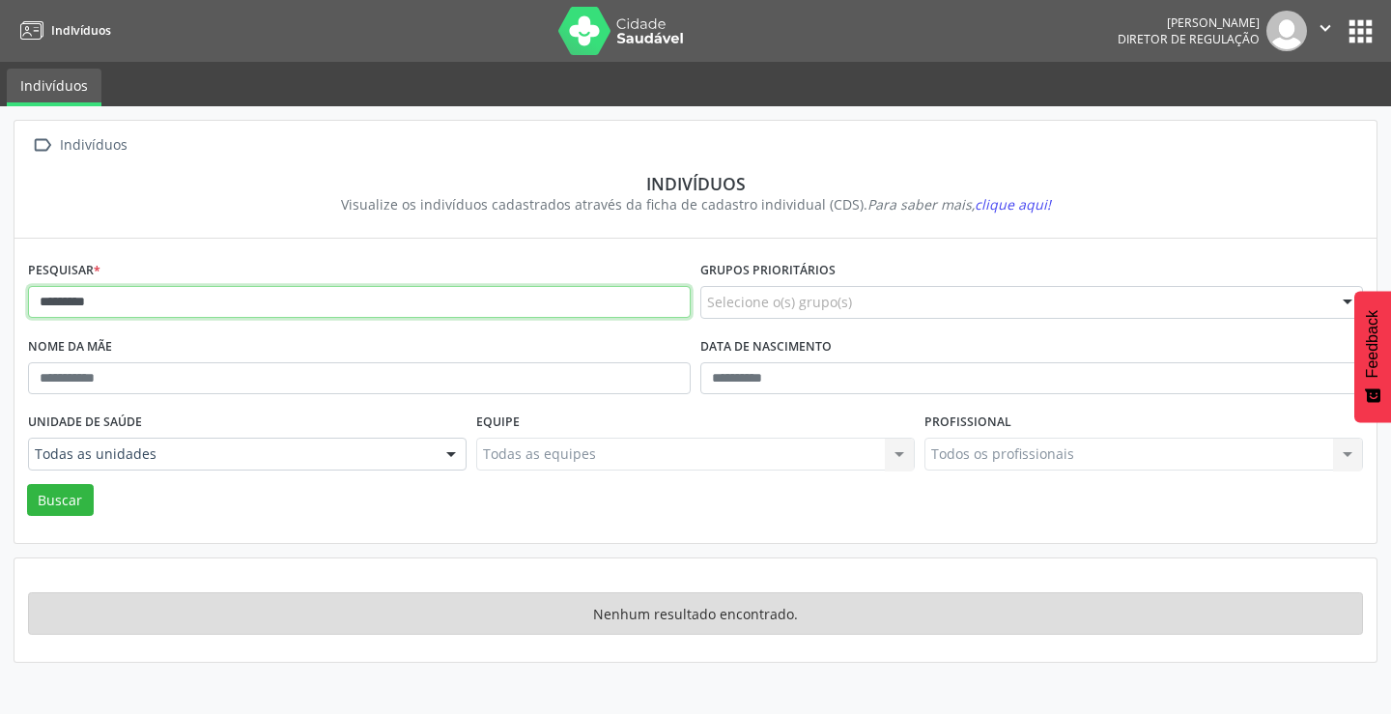
click at [175, 299] on input "*********" at bounding box center [359, 302] width 663 height 33
type input "*"
click at [27, 484] on button "Buscar" at bounding box center [60, 500] width 67 height 33
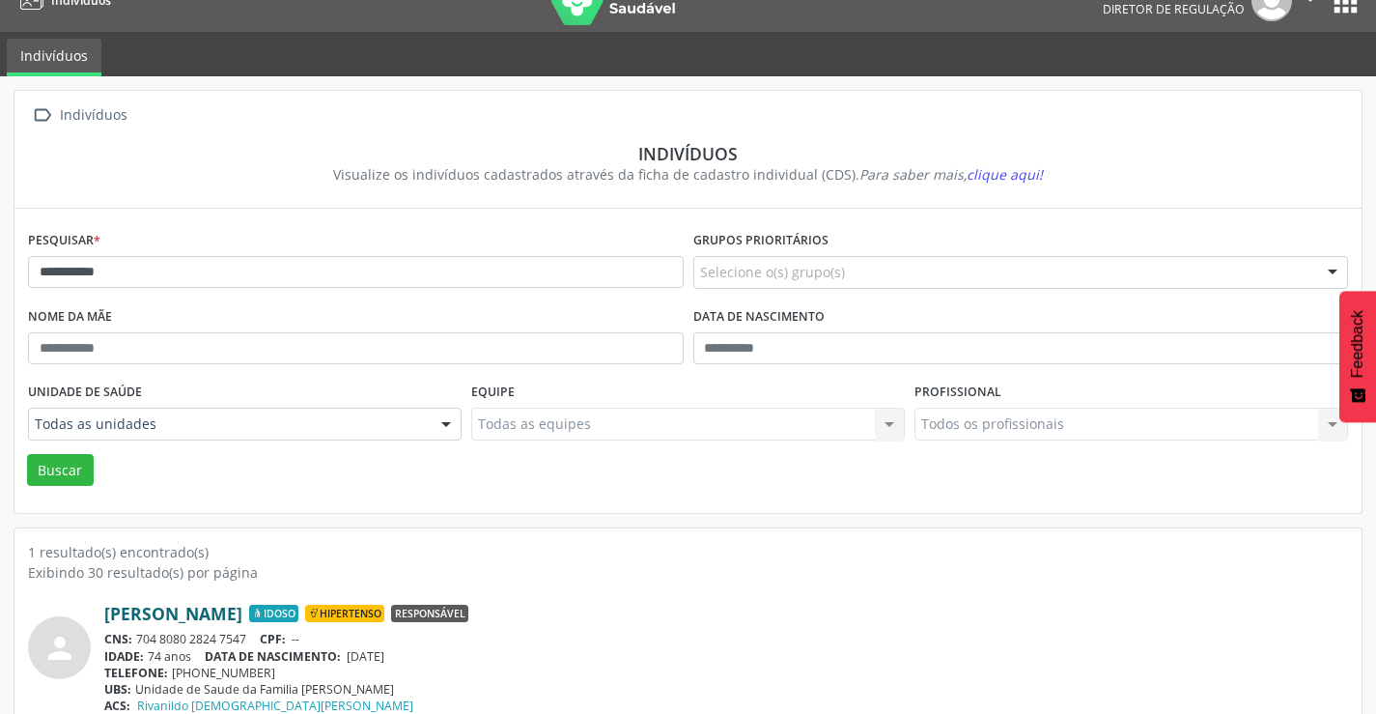
scroll to position [74, 0]
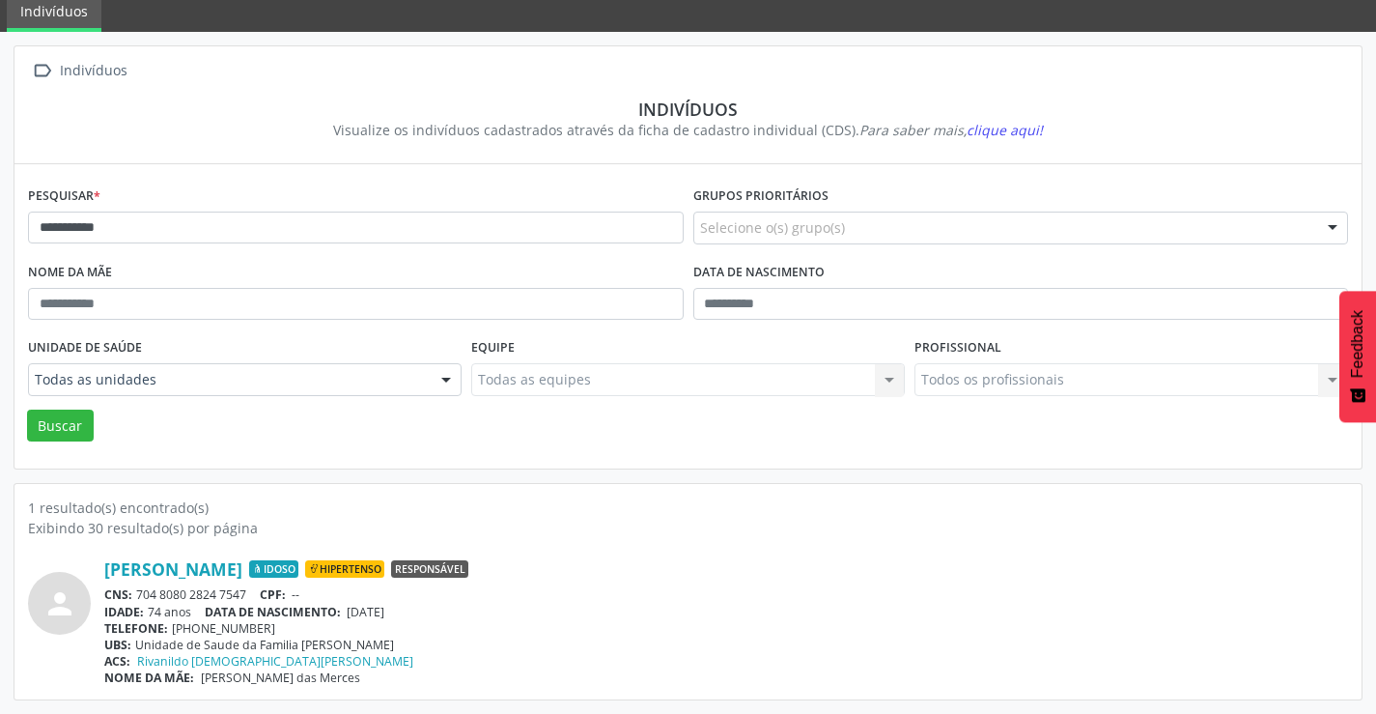
drag, startPoint x: 253, startPoint y: 588, endPoint x: 138, endPoint y: 593, distance: 115.0
click at [137, 593] on div "CNS: 704 8080 2824 7547 CPF: --" at bounding box center [726, 594] width 1244 height 16
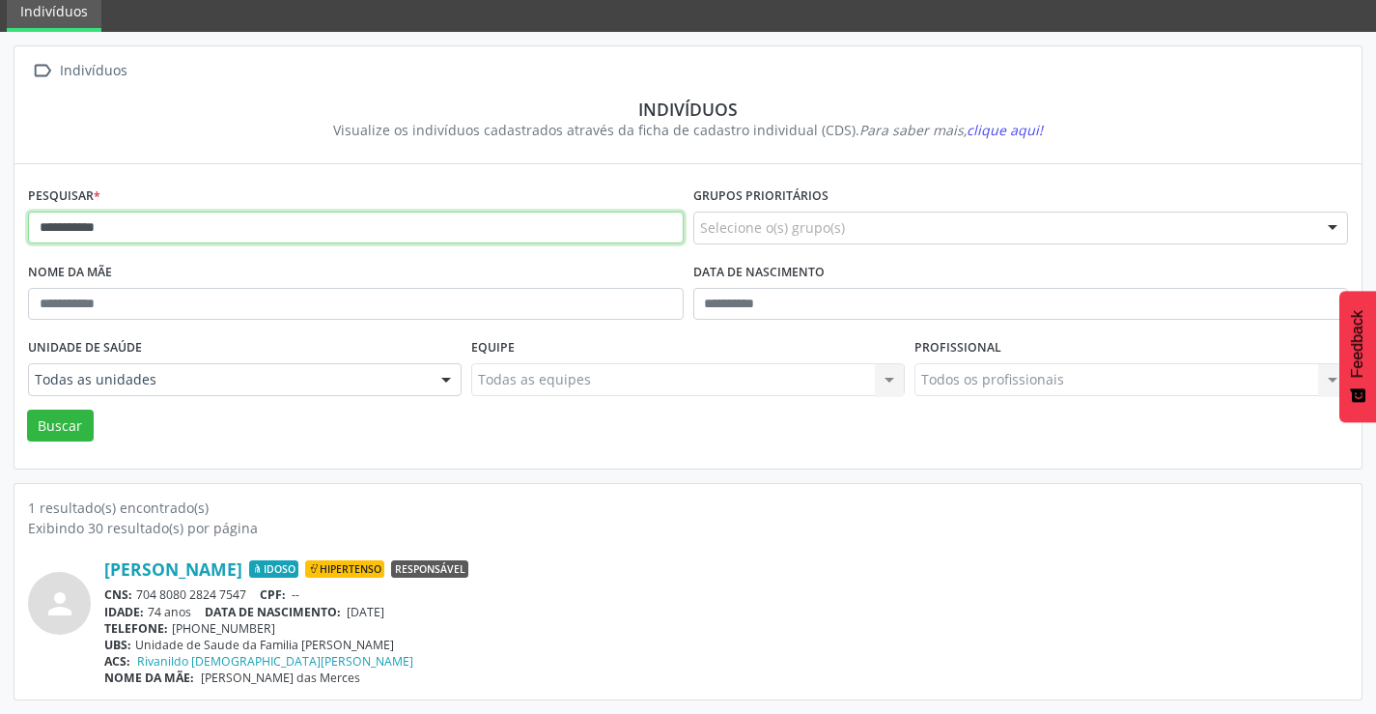
click at [259, 222] on input "**********" at bounding box center [356, 228] width 656 height 33
type input "*"
click at [27, 410] on button "Buscar" at bounding box center [60, 426] width 67 height 33
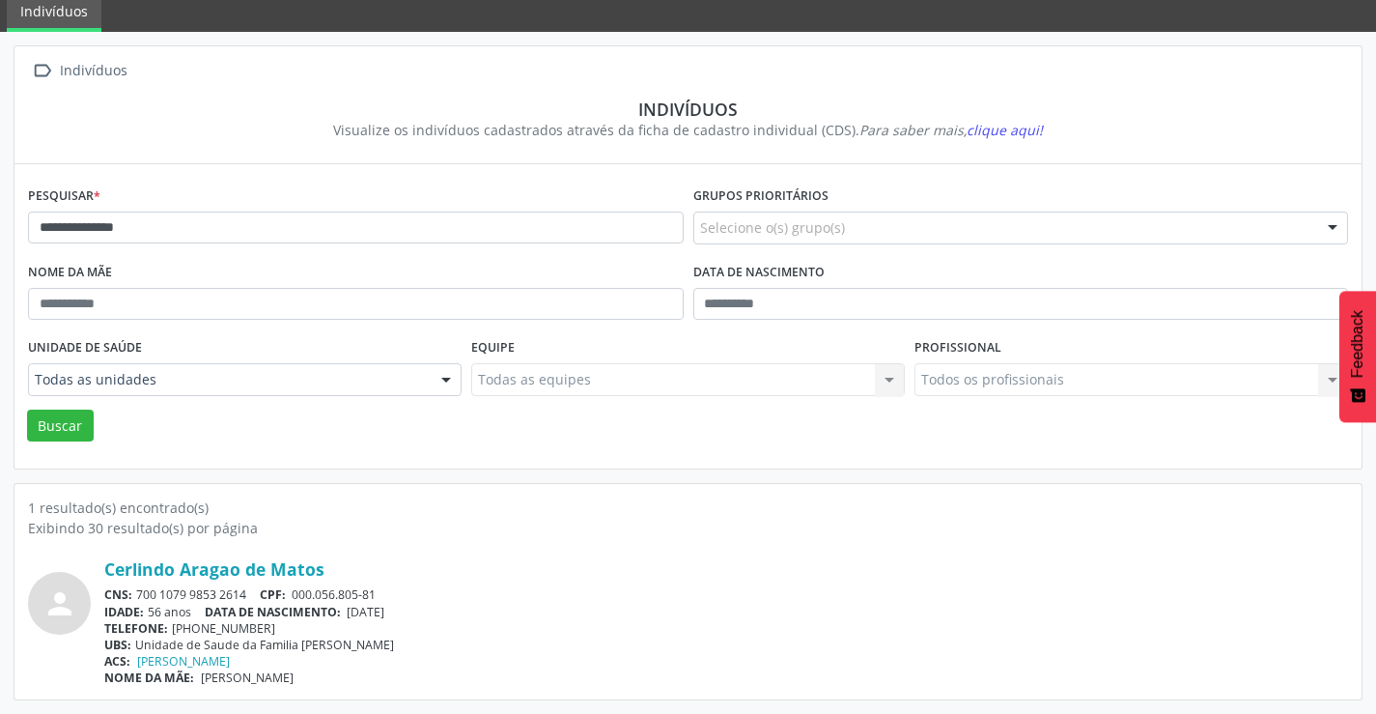
drag, startPoint x: 250, startPoint y: 591, endPoint x: 140, endPoint y: 593, distance: 110.1
click at [140, 593] on div "CNS: 700 1079 9853 2614 CPF: 000.056.805-81" at bounding box center [726, 594] width 1244 height 16
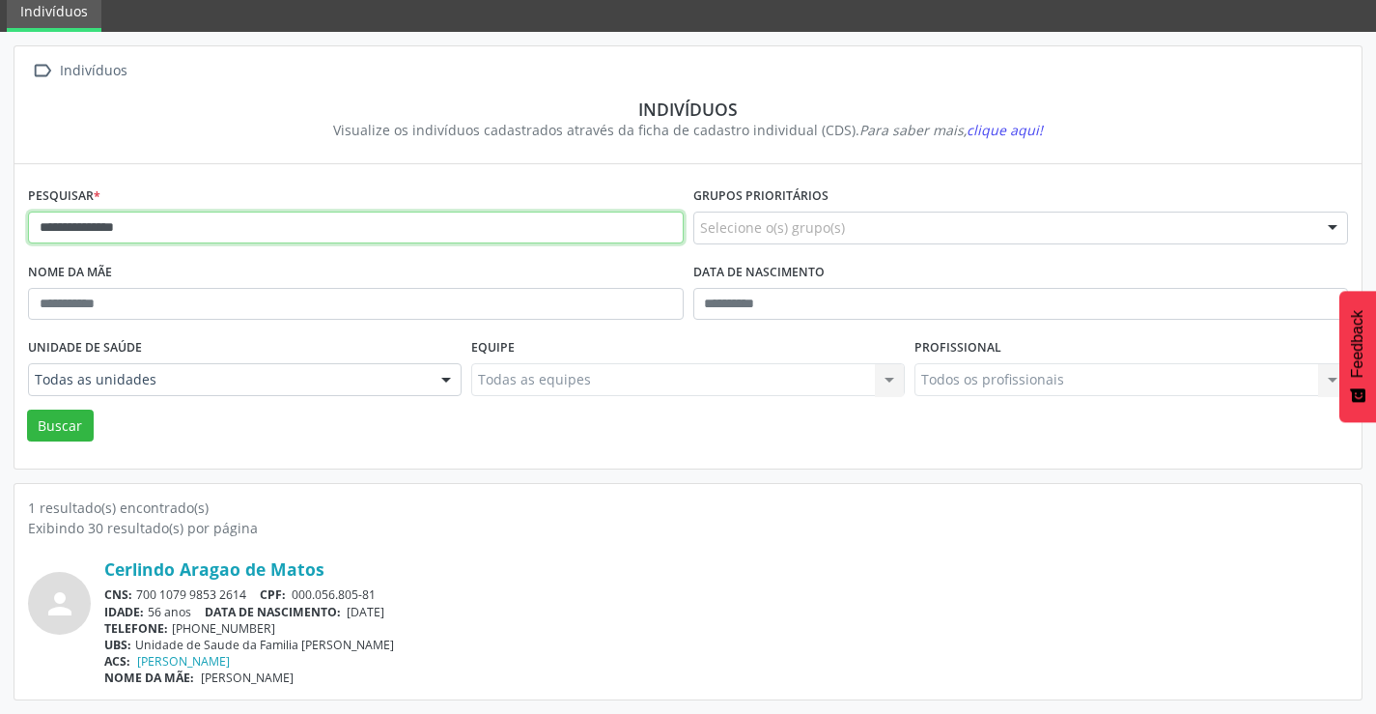
click at [159, 224] on input "**********" at bounding box center [356, 228] width 656 height 33
type input "*"
click at [27, 410] on button "Buscar" at bounding box center [60, 426] width 67 height 33
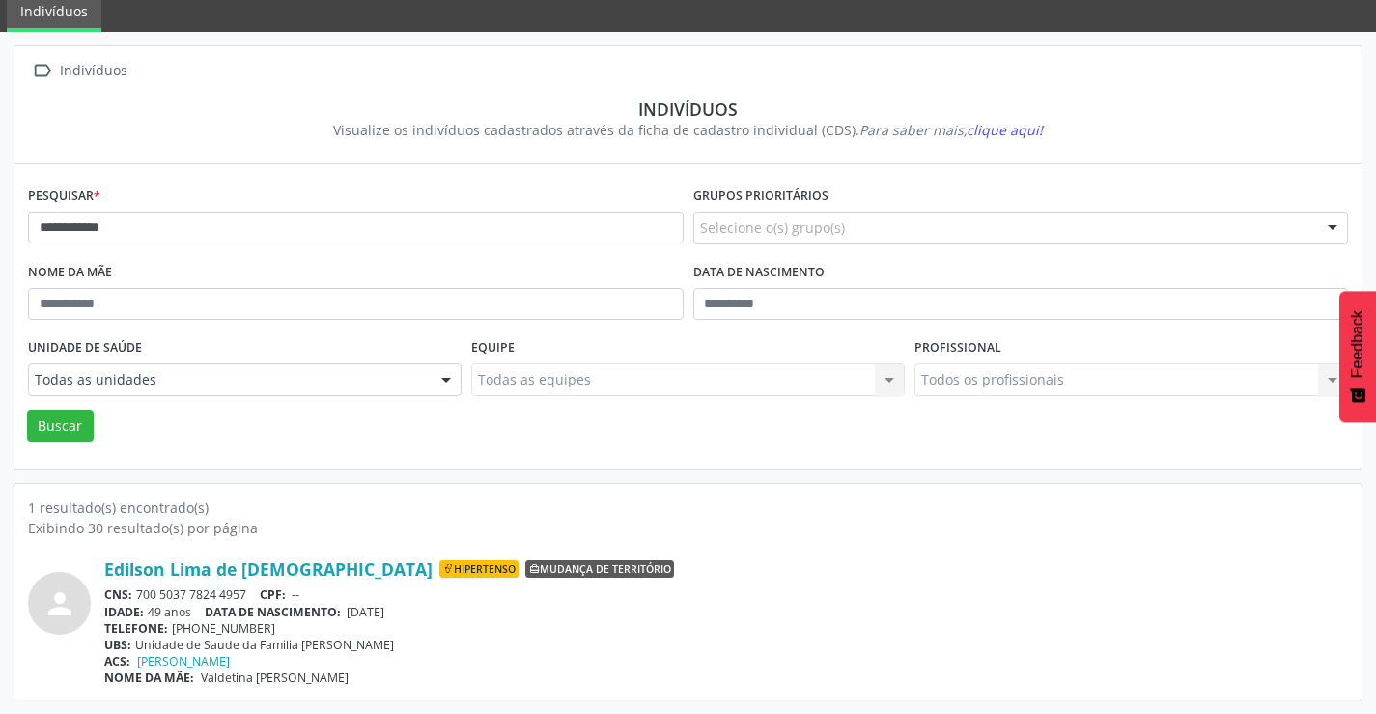
drag, startPoint x: 251, startPoint y: 595, endPoint x: 136, endPoint y: 592, distance: 115.0
click at [136, 592] on div "CNS: 700 5037 7824 4957 CPF: --" at bounding box center [726, 594] width 1244 height 16
click at [182, 245] on div "**********" at bounding box center [356, 220] width 666 height 76
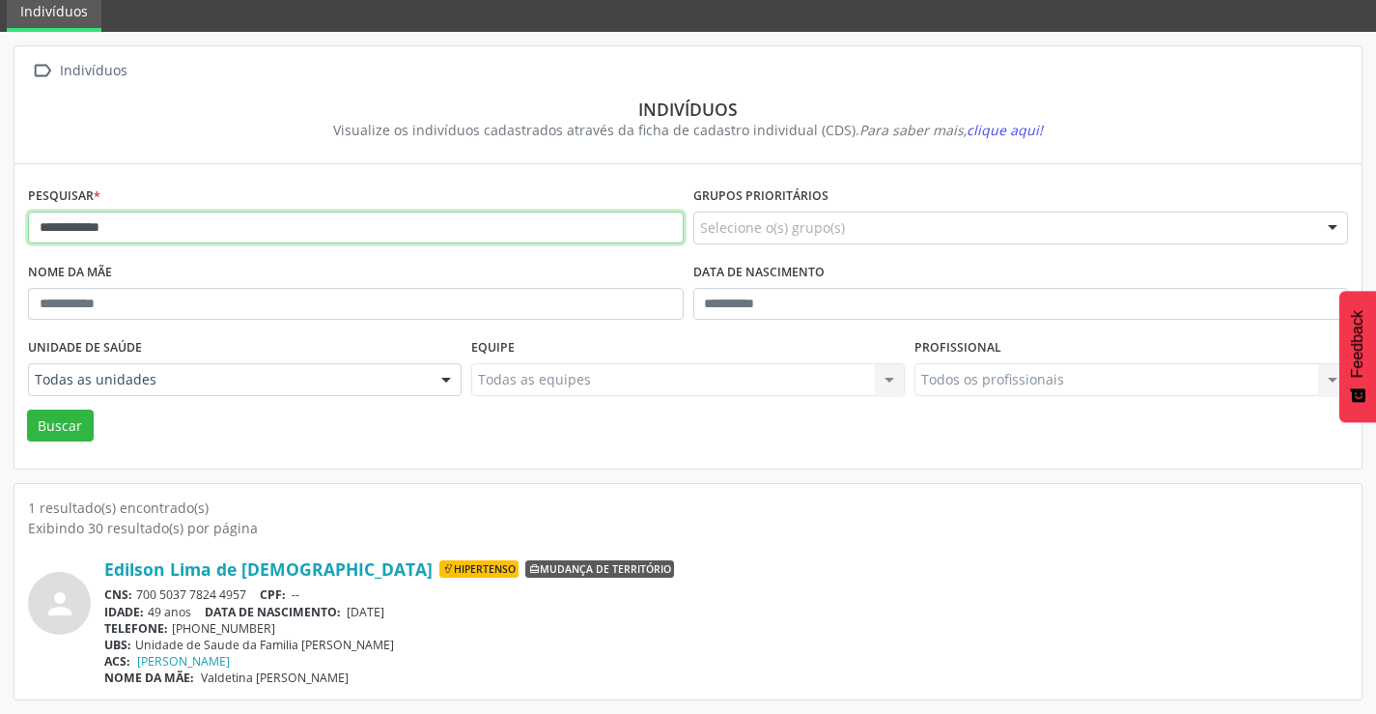
click at [178, 212] on input "**********" at bounding box center [356, 228] width 656 height 33
type input "*"
click at [27, 410] on button "Buscar" at bounding box center [60, 426] width 67 height 33
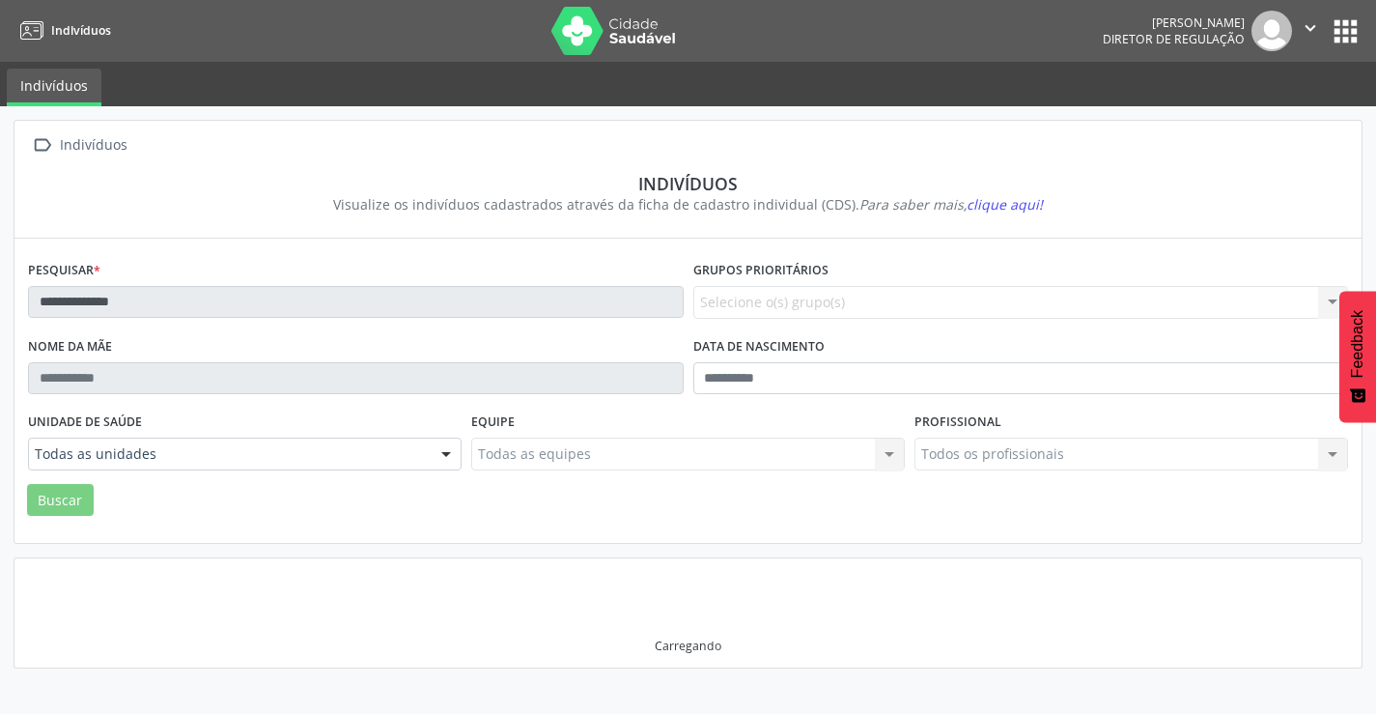
scroll to position [0, 0]
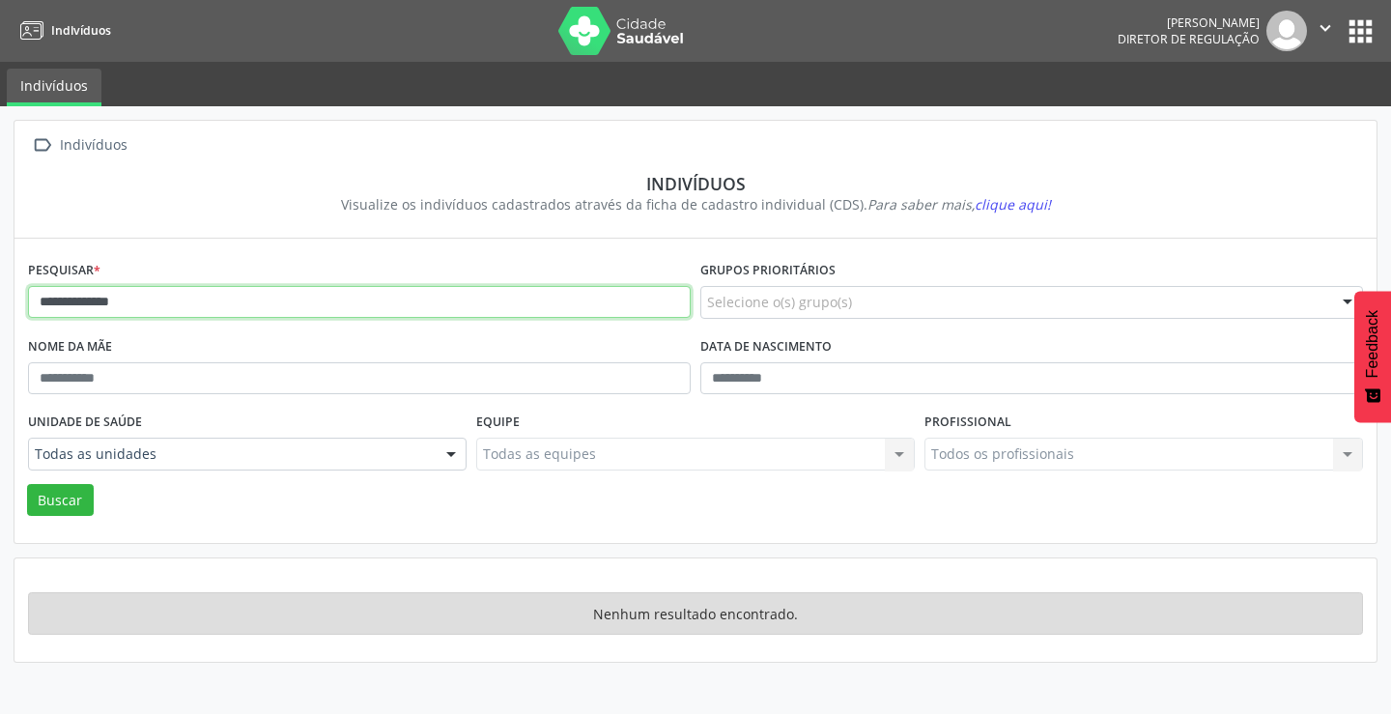
click at [74, 297] on input "**********" at bounding box center [359, 302] width 663 height 33
click at [138, 305] on input "**********" at bounding box center [359, 302] width 663 height 33
click at [27, 484] on button "Buscar" at bounding box center [60, 500] width 67 height 33
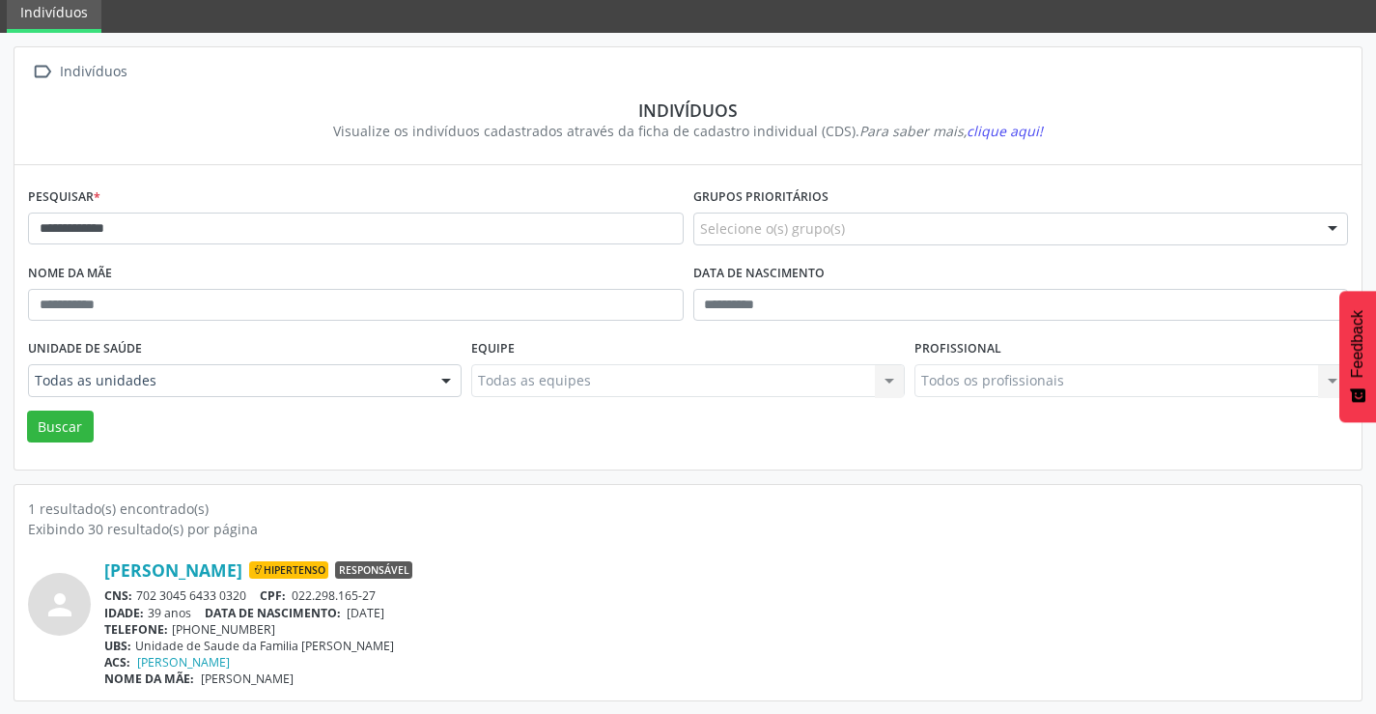
scroll to position [74, 0]
drag, startPoint x: 251, startPoint y: 588, endPoint x: 133, endPoint y: 590, distance: 117.9
click at [133, 590] on div "CNS: 702 3045 6433 0320 CPF: 022.298.165-27" at bounding box center [726, 594] width 1244 height 16
click at [248, 234] on input "**********" at bounding box center [356, 228] width 656 height 33
type input "*"
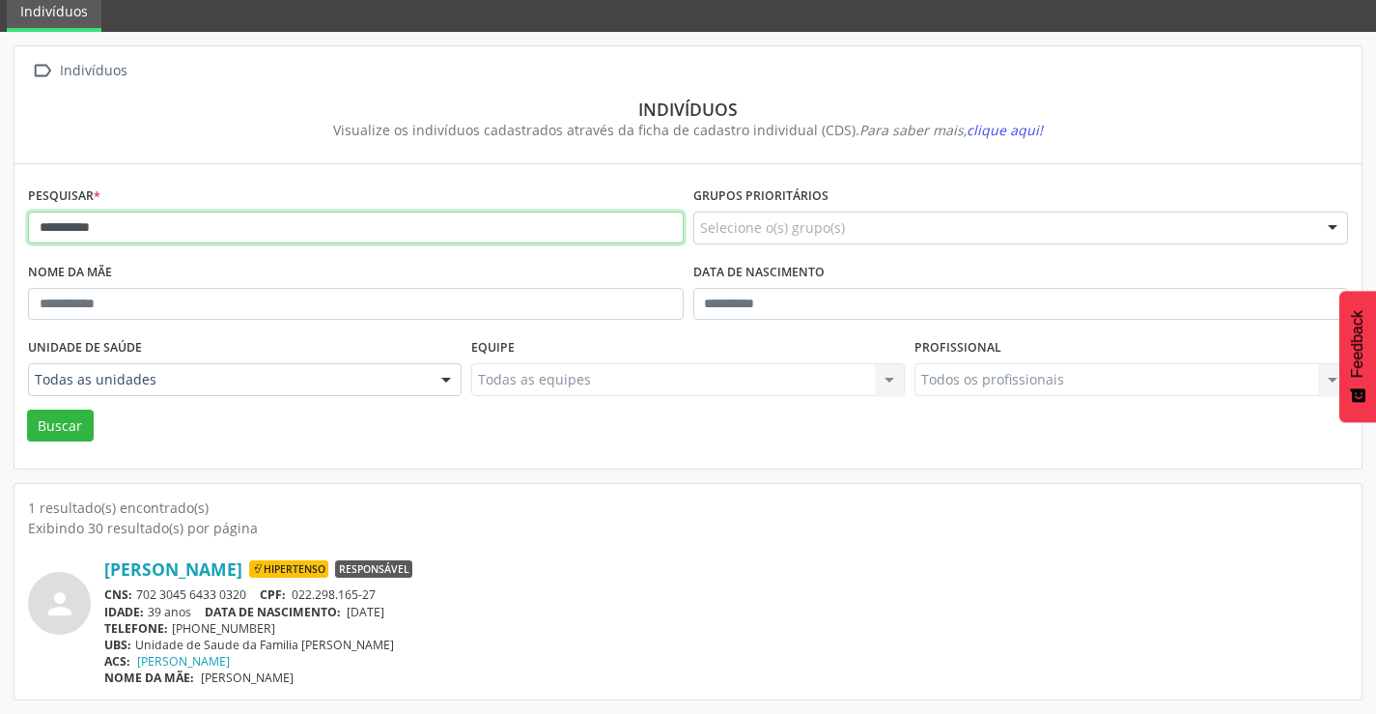
click at [27, 410] on button "Buscar" at bounding box center [60, 426] width 67 height 33
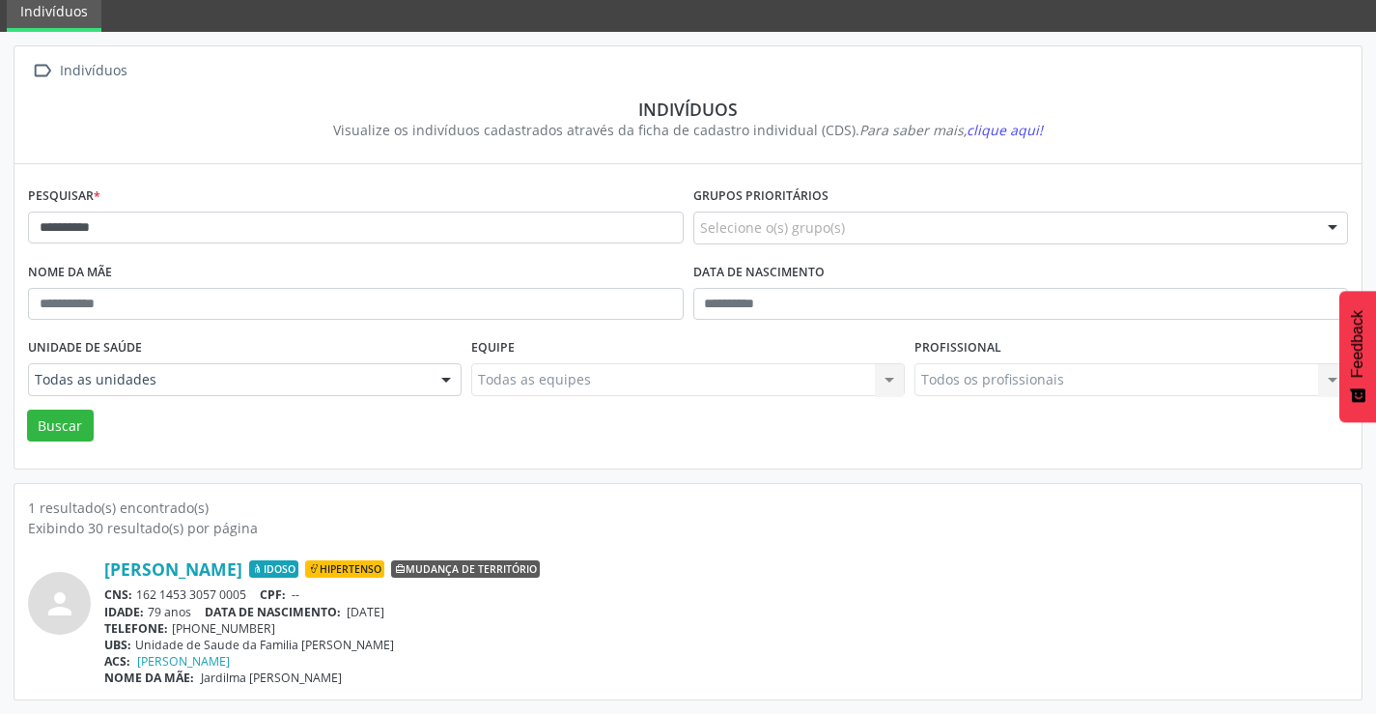
drag, startPoint x: 253, startPoint y: 594, endPoint x: 137, endPoint y: 591, distance: 116.0
click at [137, 591] on div "CNS: 162 1453 3057 0005 CPF: --" at bounding box center [726, 594] width 1244 height 16
click at [131, 208] on div "**********" at bounding box center [356, 220] width 666 height 76
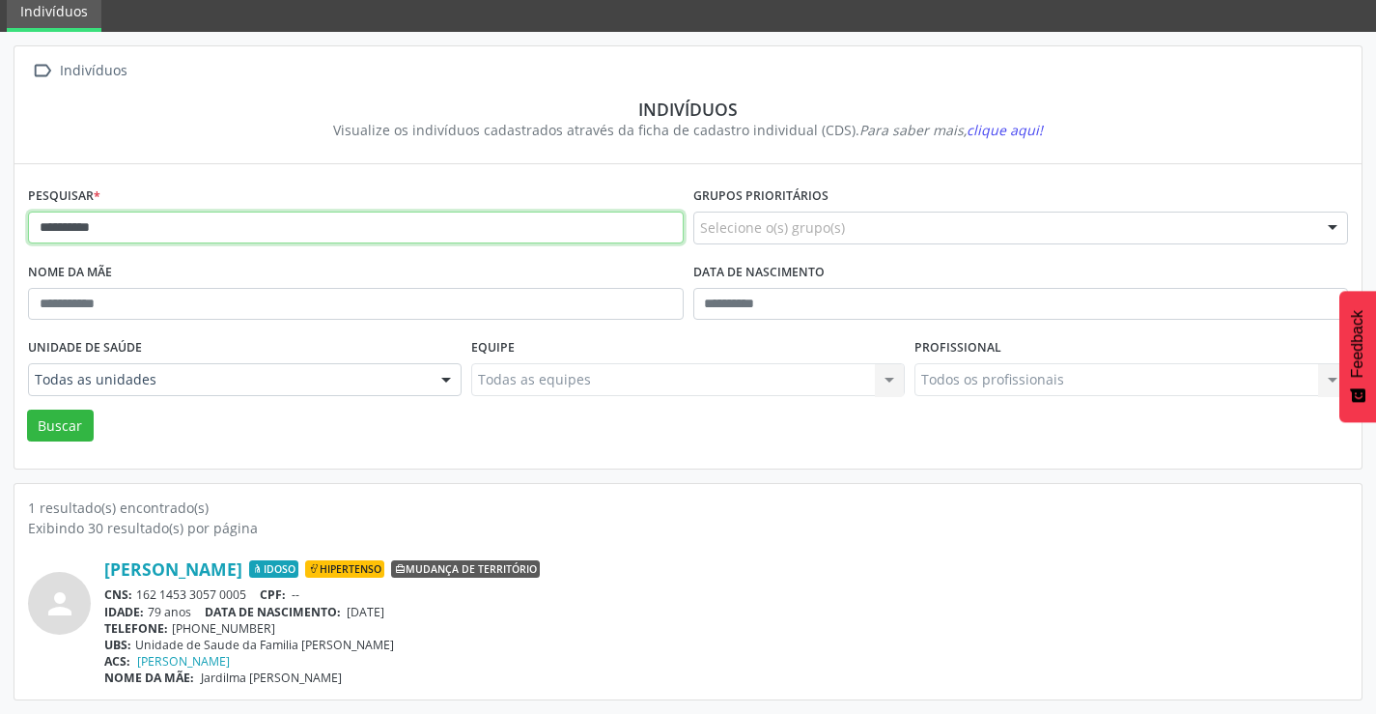
click at [128, 223] on input "**********" at bounding box center [356, 228] width 656 height 33
type input "*"
click at [27, 410] on button "Buscar" at bounding box center [60, 426] width 67 height 33
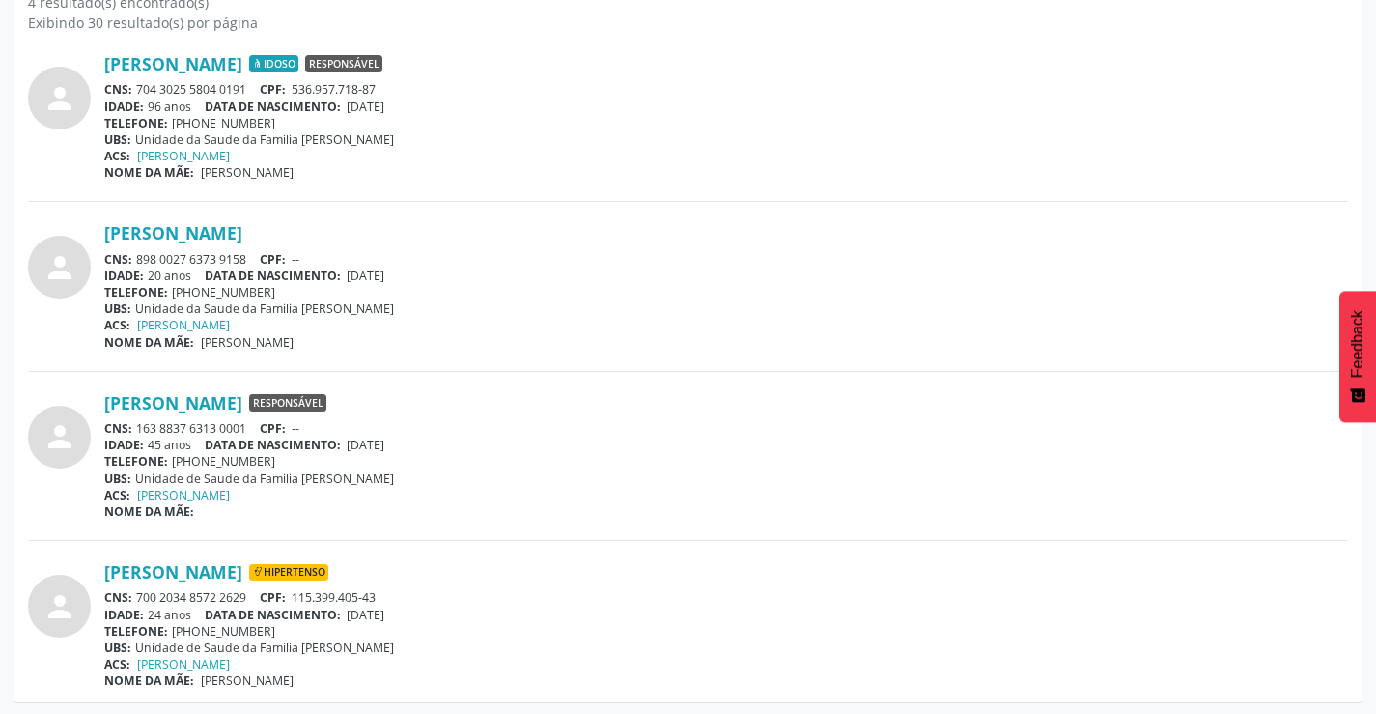
scroll to position [582, 0]
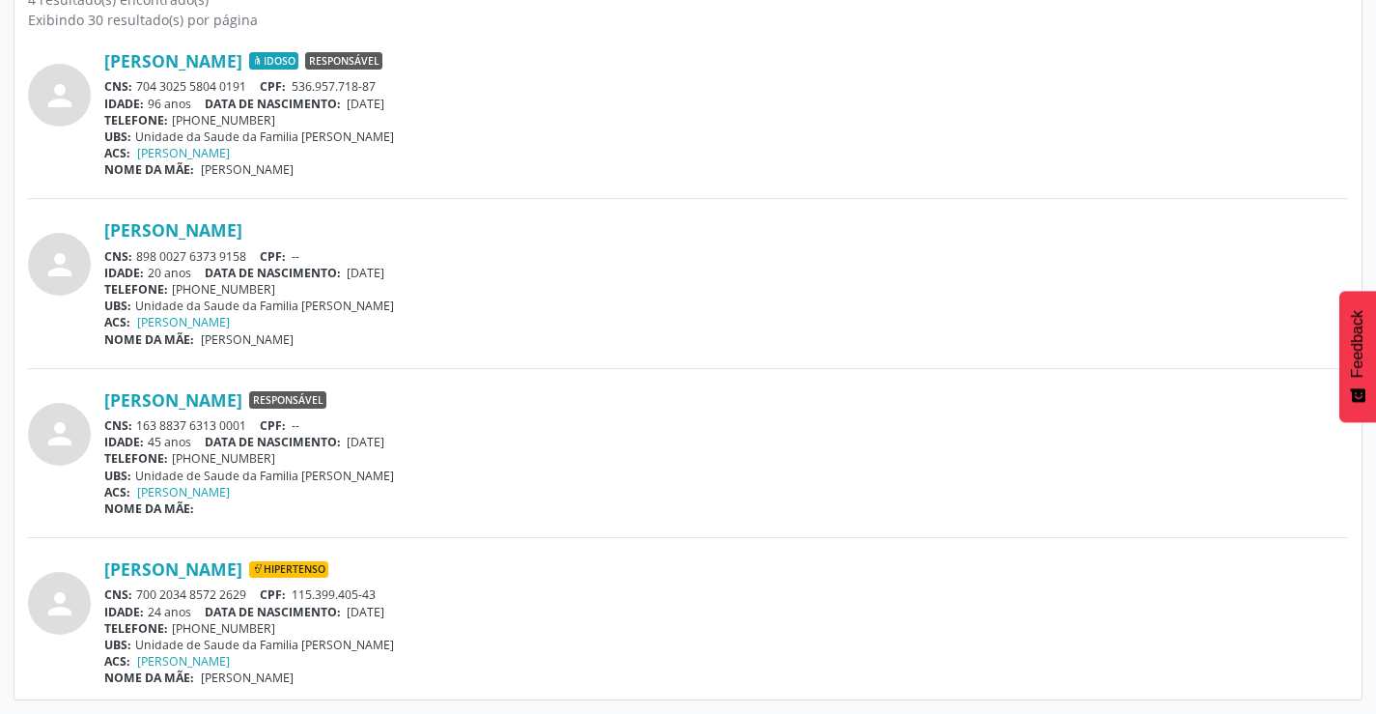
drag, startPoint x: 250, startPoint y: 591, endPoint x: 134, endPoint y: 592, distance: 115.9
click at [134, 592] on div "CNS: 700 2034 8572 2629 CPF: 115.399.405-43" at bounding box center [726, 594] width 1244 height 16
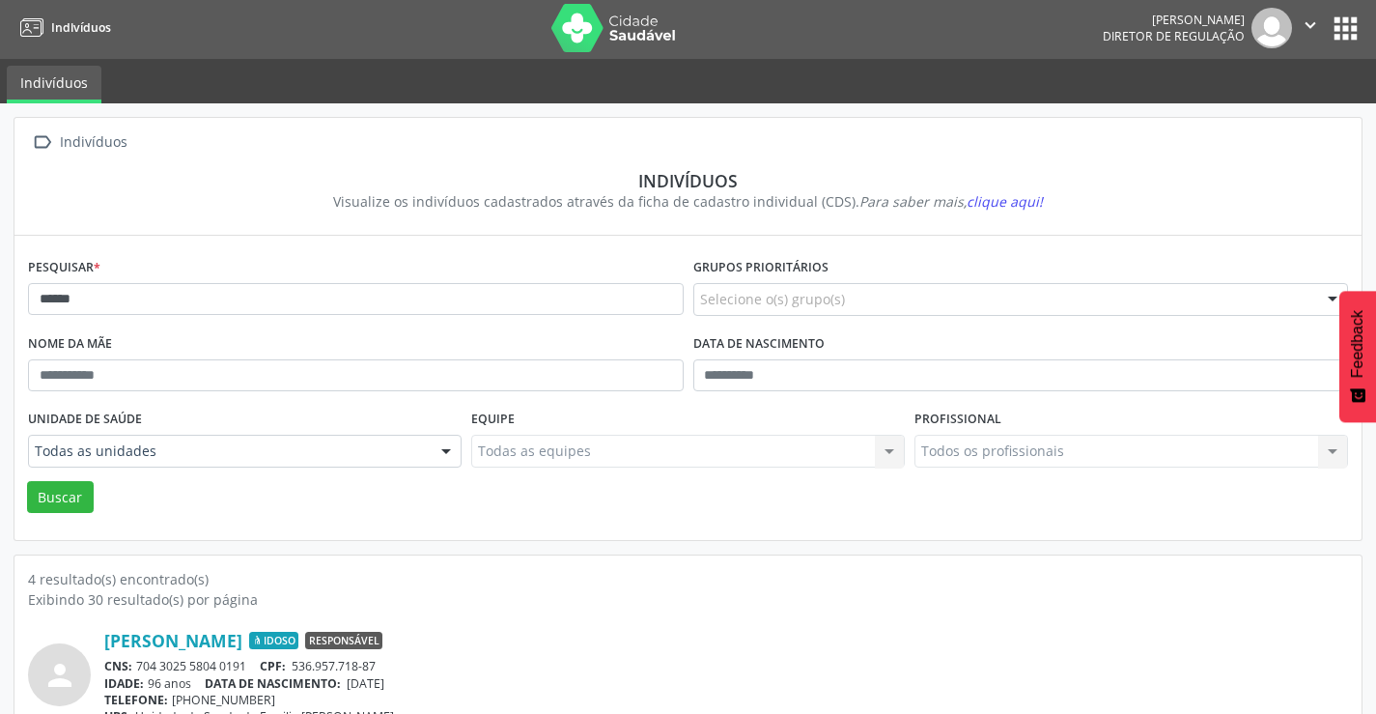
scroll to position [0, 0]
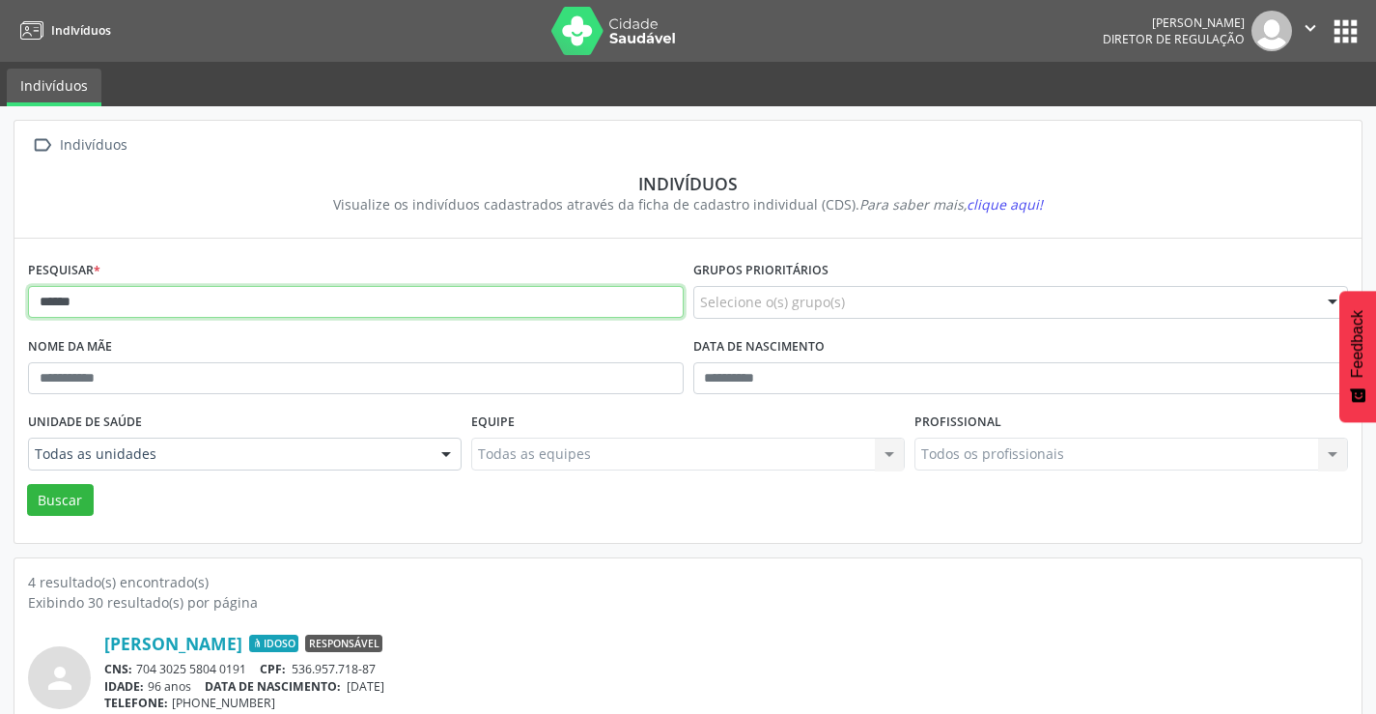
click at [126, 305] on input "******" at bounding box center [356, 302] width 656 height 33
type input "*"
click at [27, 484] on button "Buscar" at bounding box center [60, 500] width 67 height 33
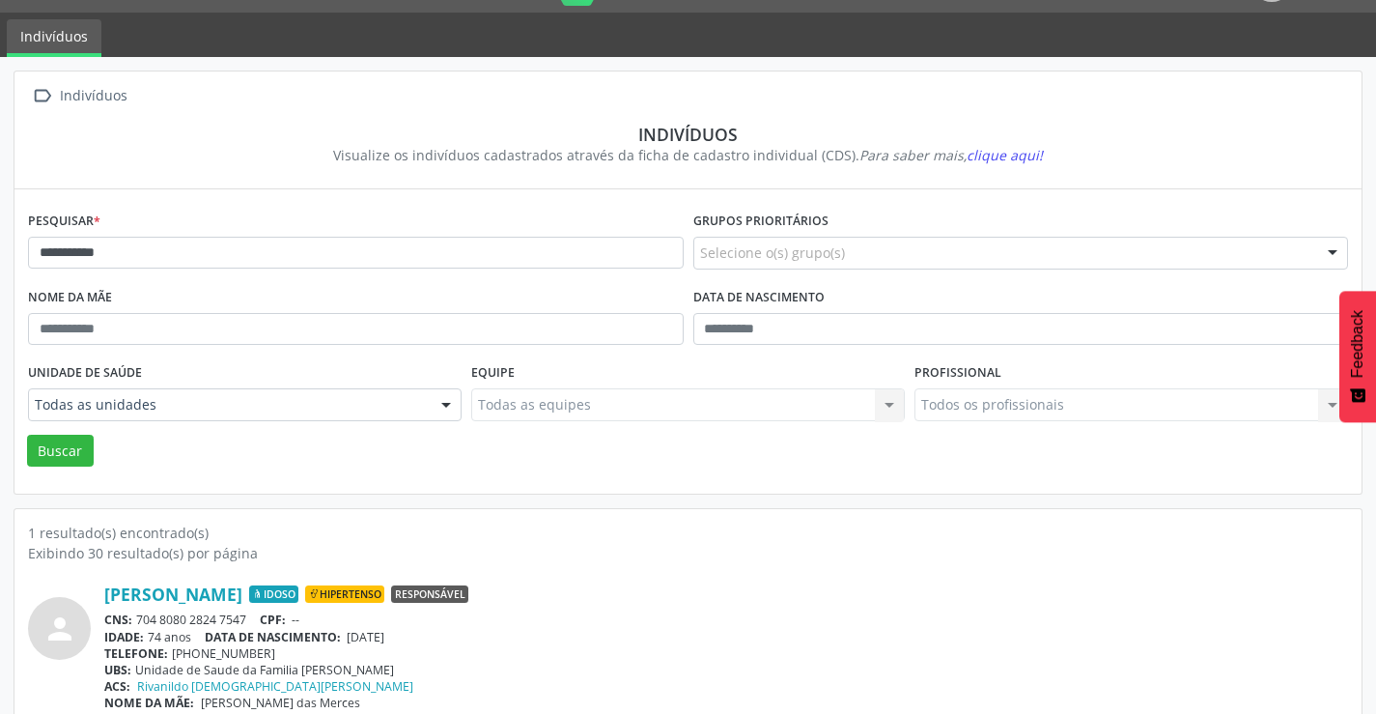
scroll to position [74, 0]
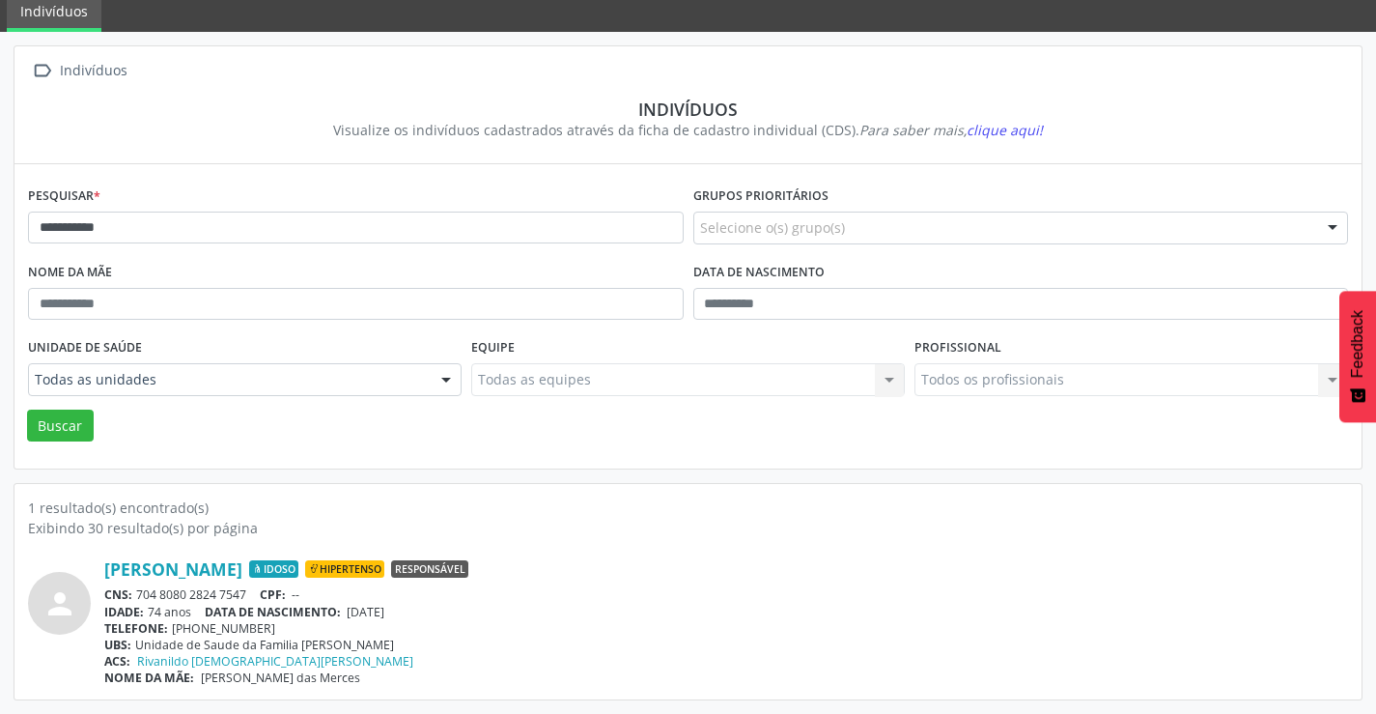
drag, startPoint x: 258, startPoint y: 588, endPoint x: 141, endPoint y: 596, distance: 117.1
click at [141, 596] on div "CNS: 704 8080 2824 7547 CPF: --" at bounding box center [726, 594] width 1244 height 16
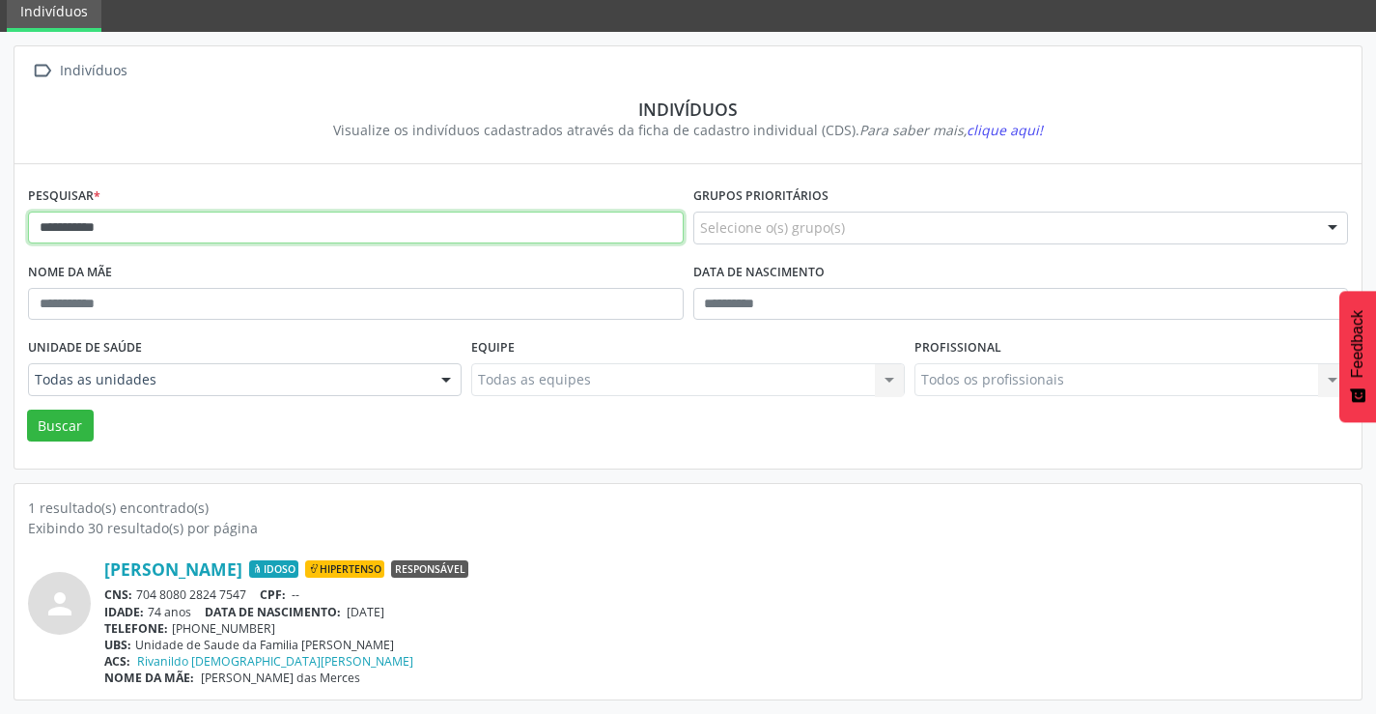
click at [184, 226] on input "**********" at bounding box center [356, 228] width 656 height 33
type input "*"
click at [27, 410] on button "Buscar" at bounding box center [60, 426] width 67 height 33
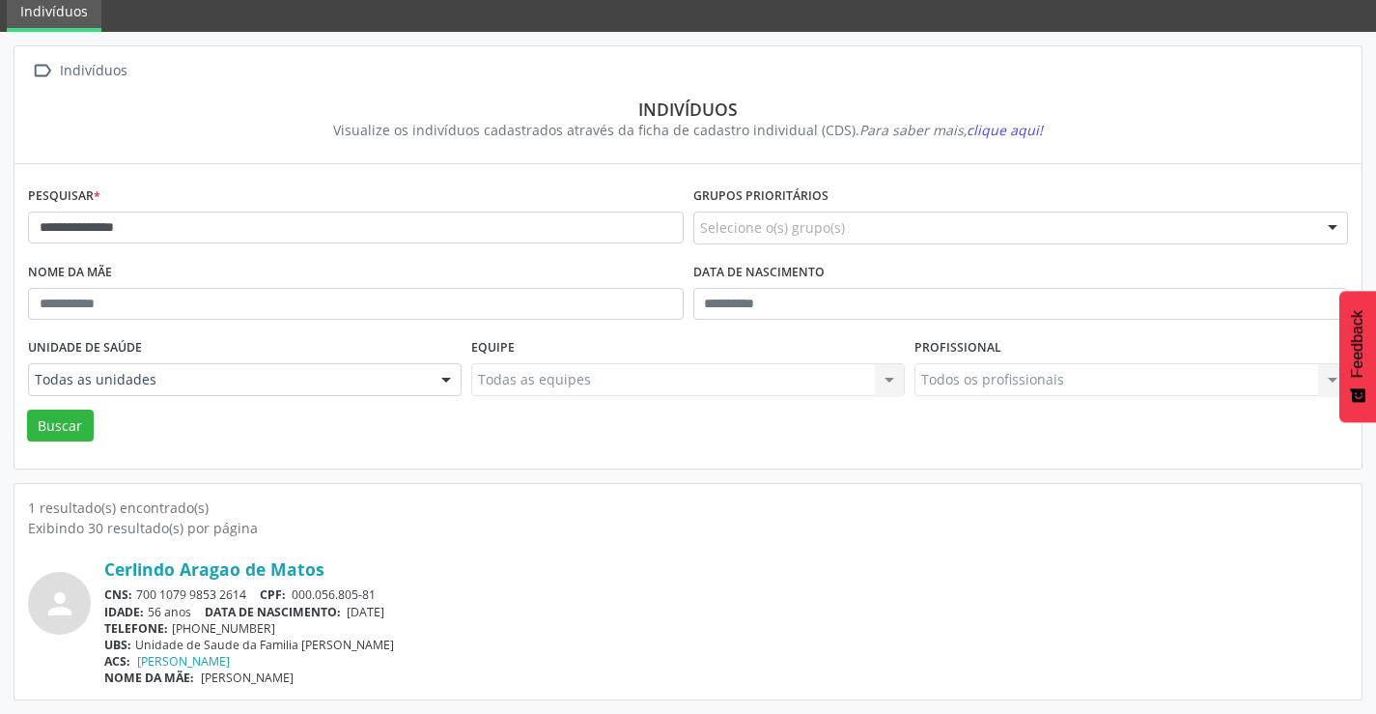
drag, startPoint x: 254, startPoint y: 592, endPoint x: 136, endPoint y: 592, distance: 117.8
click at [136, 593] on div "CNS: 700 1079 9853 2614 CPF: 000.056.805-81" at bounding box center [726, 594] width 1244 height 16
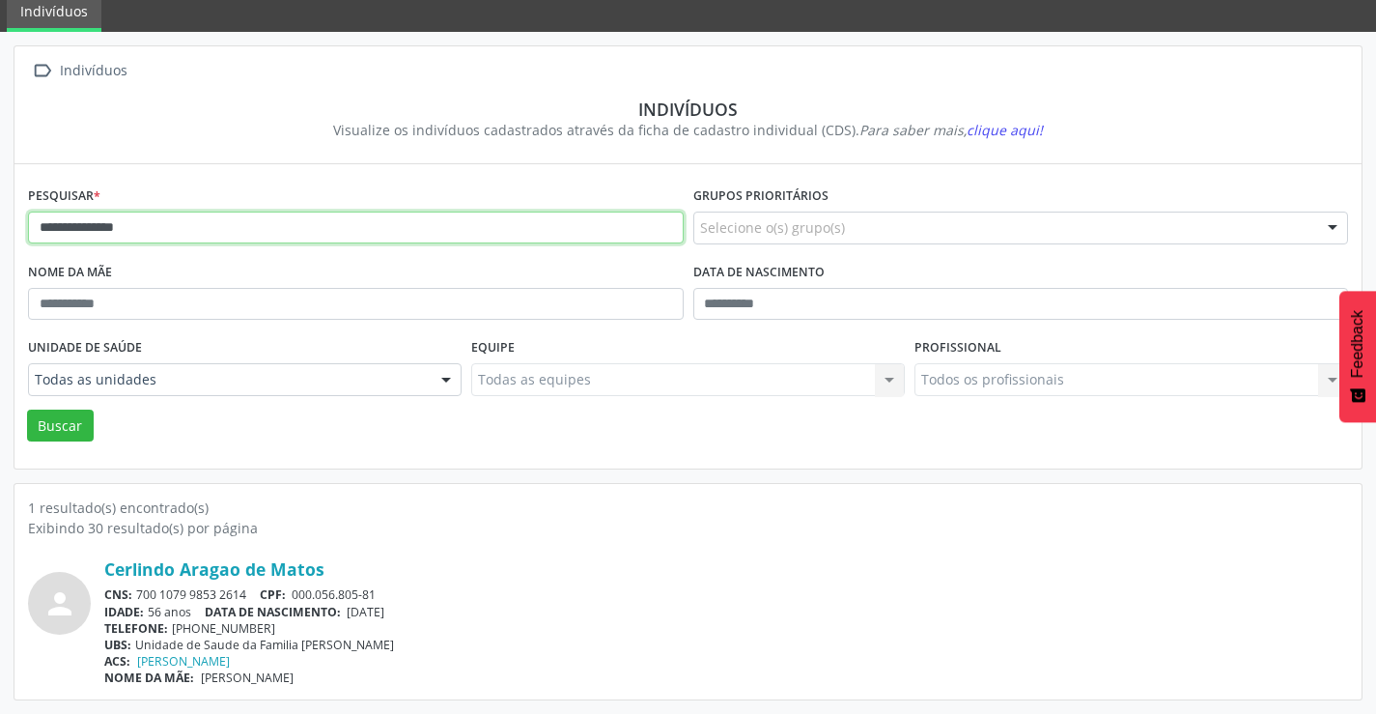
click at [290, 233] on input "**********" at bounding box center [356, 228] width 656 height 33
type input "*"
click at [27, 410] on button "Buscar" at bounding box center [60, 426] width 67 height 33
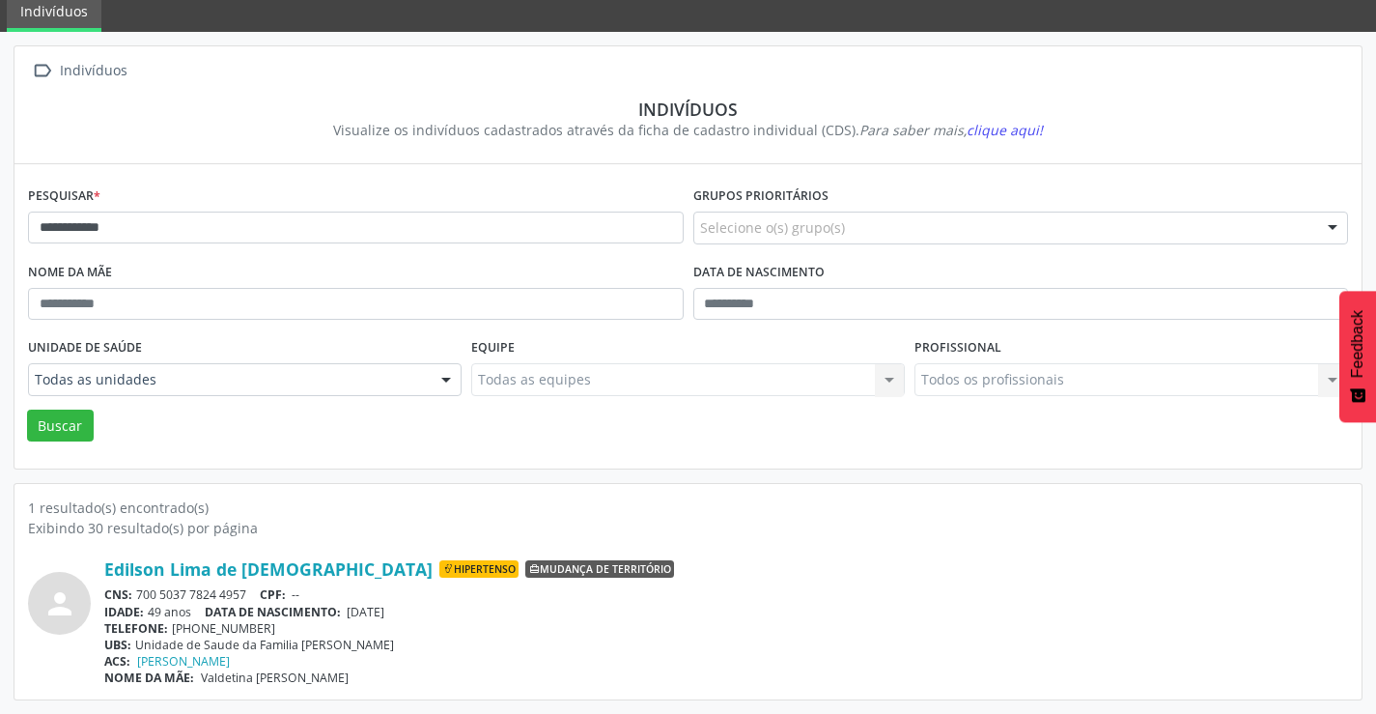
drag, startPoint x: 250, startPoint y: 597, endPoint x: 143, endPoint y: 592, distance: 107.3
click at [133, 593] on div "CNS: 700 5037 7824 4957 CPF: --" at bounding box center [726, 594] width 1244 height 16
click at [144, 592] on div "CNS: 700 5037 7824 4957 CPF: --" at bounding box center [726, 594] width 1244 height 16
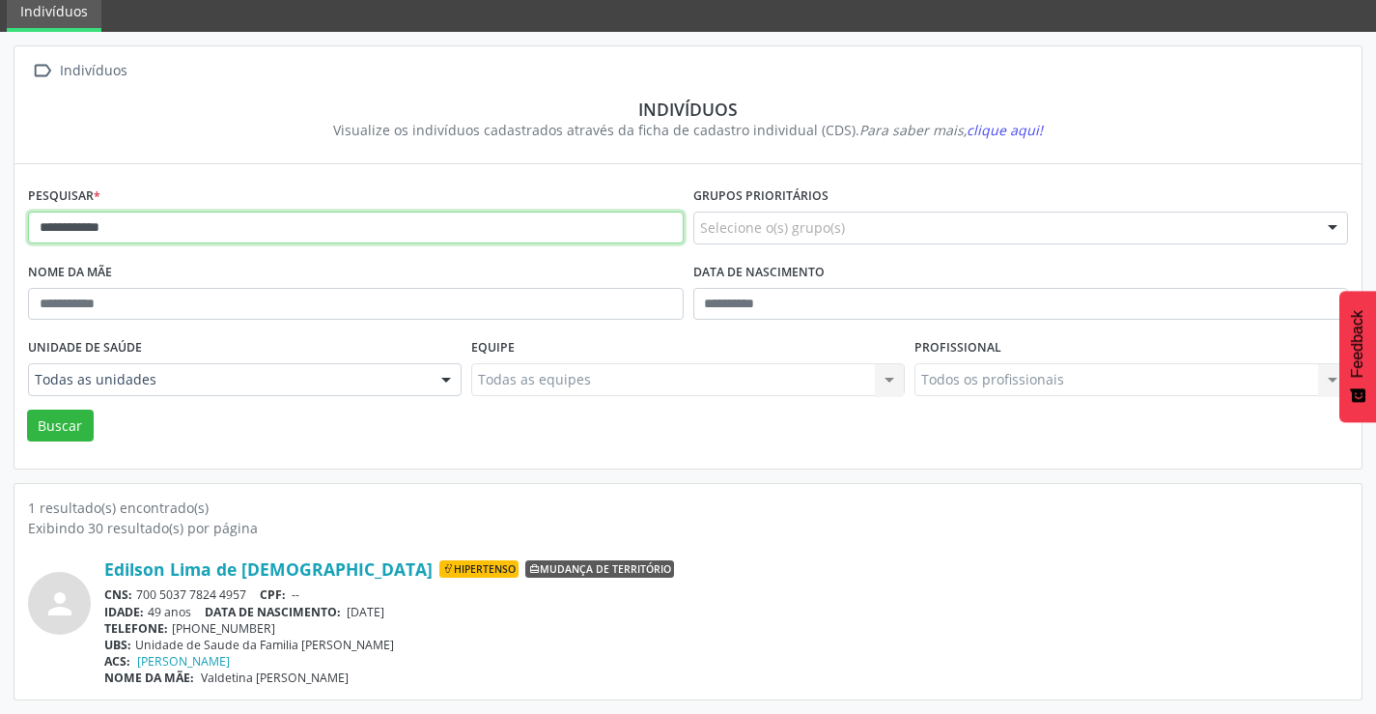
click at [174, 221] on input "**********" at bounding box center [356, 228] width 656 height 33
type input "*"
click at [27, 410] on button "Buscar" at bounding box center [60, 426] width 67 height 33
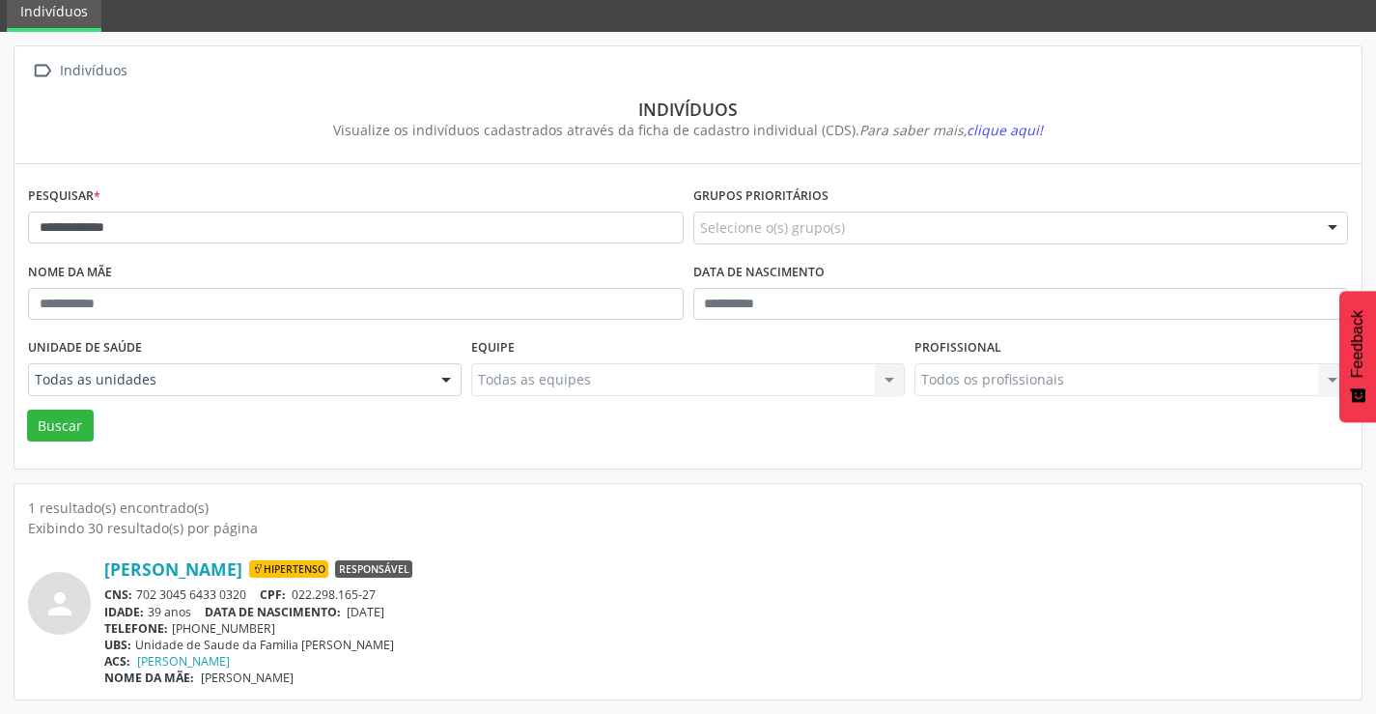
drag, startPoint x: 255, startPoint y: 595, endPoint x: 136, endPoint y: 596, distance: 118.8
click at [136, 596] on div "CNS: 702 3045 6433 0320 CPF: 022.298.165-27" at bounding box center [726, 594] width 1244 height 16
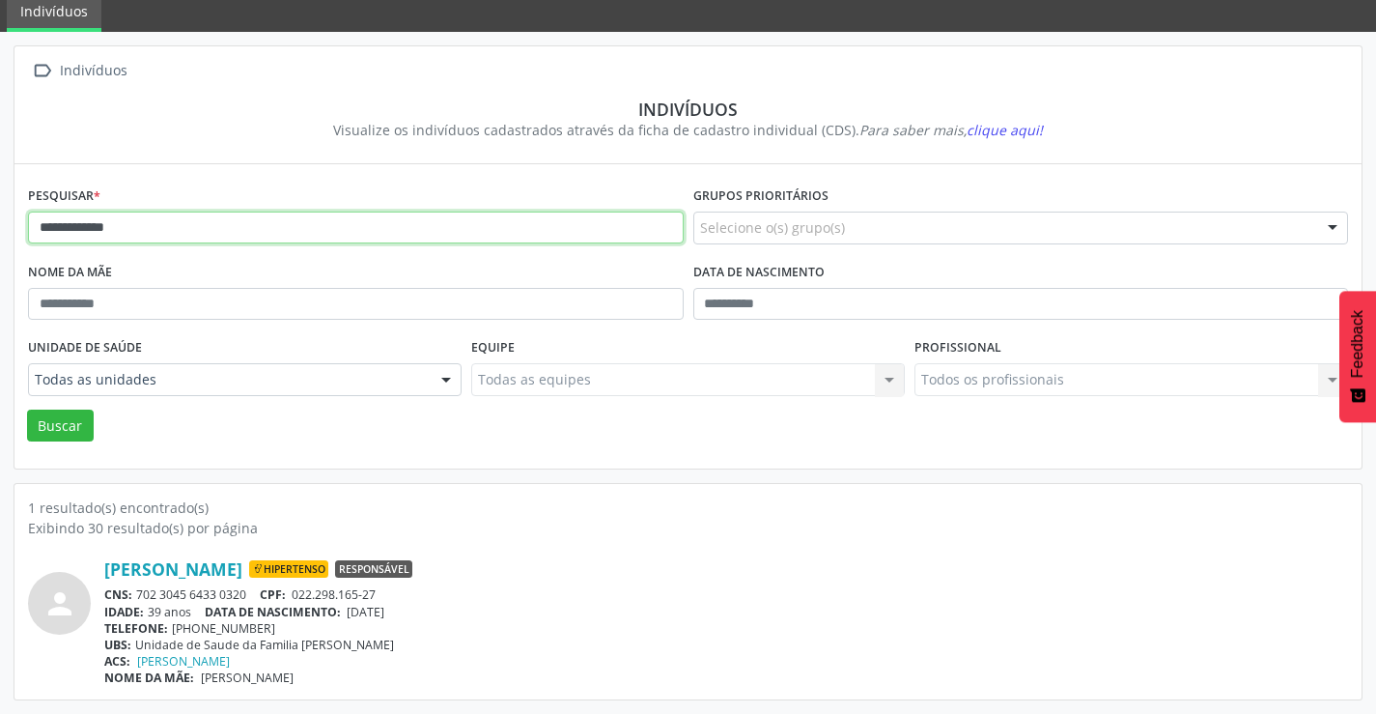
click at [159, 228] on input "**********" at bounding box center [356, 228] width 656 height 33
type input "*"
click at [27, 410] on button "Buscar" at bounding box center [60, 426] width 67 height 33
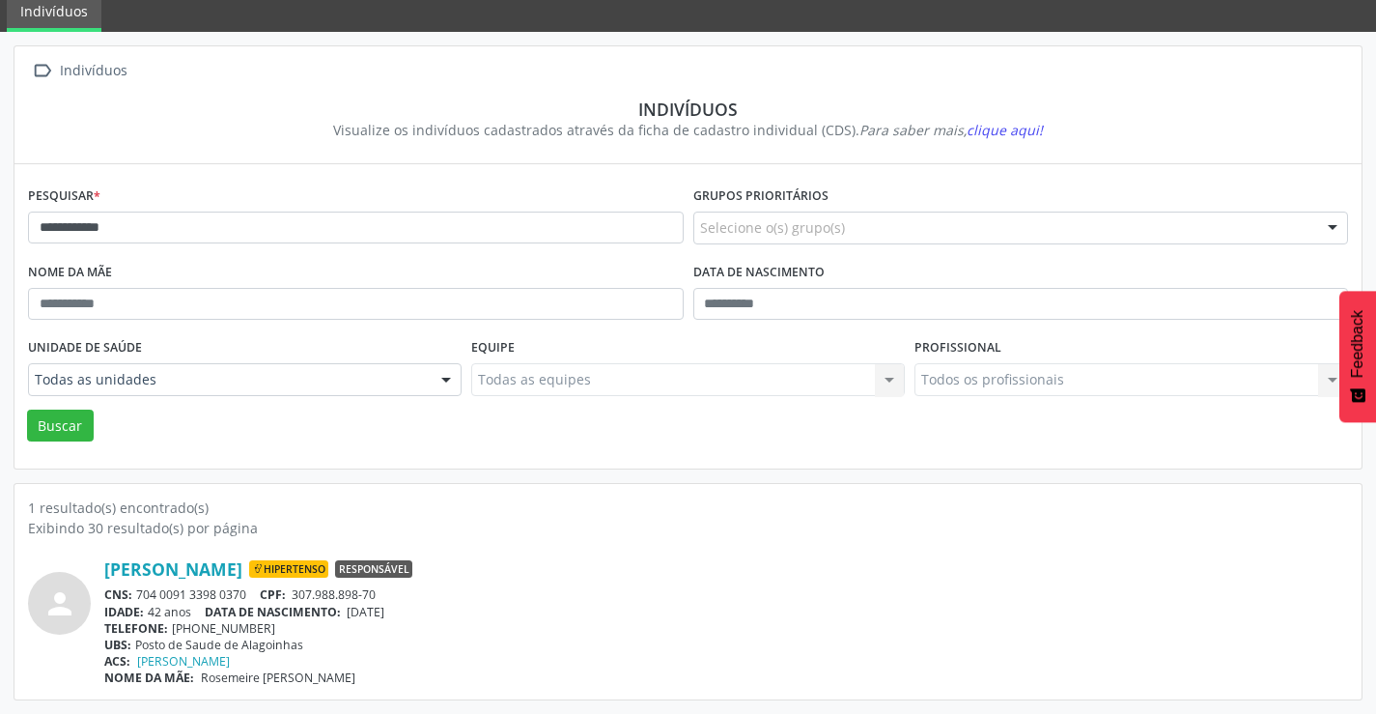
drag, startPoint x: 259, startPoint y: 589, endPoint x: 137, endPoint y: 585, distance: 121.8
click at [137, 585] on div "[PERSON_NAME] Hipertenso Responsável CNS: 704 0091 3398 0370 CPF: 307.988.898-7…" at bounding box center [726, 622] width 1244 height 128
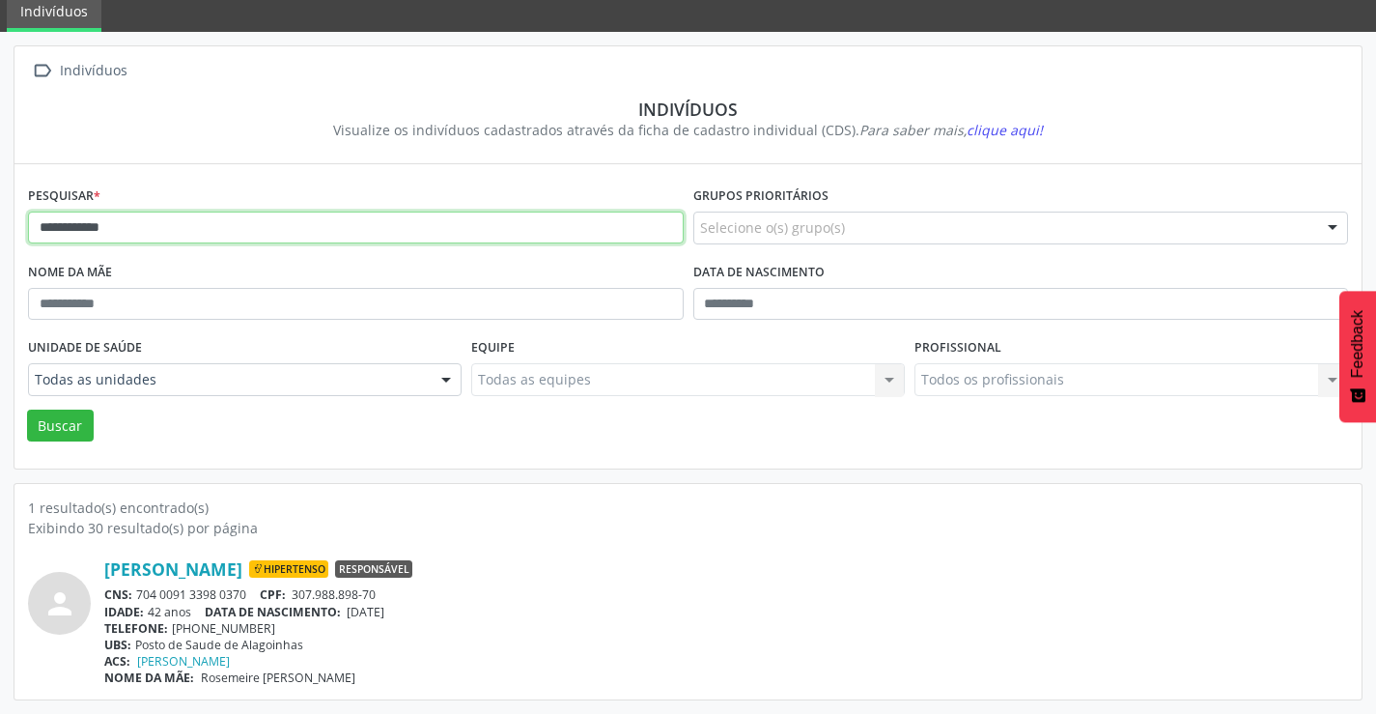
click at [253, 222] on input "**********" at bounding box center [356, 228] width 656 height 33
type input "*"
click at [27, 410] on button "Buscar" at bounding box center [60, 426] width 67 height 33
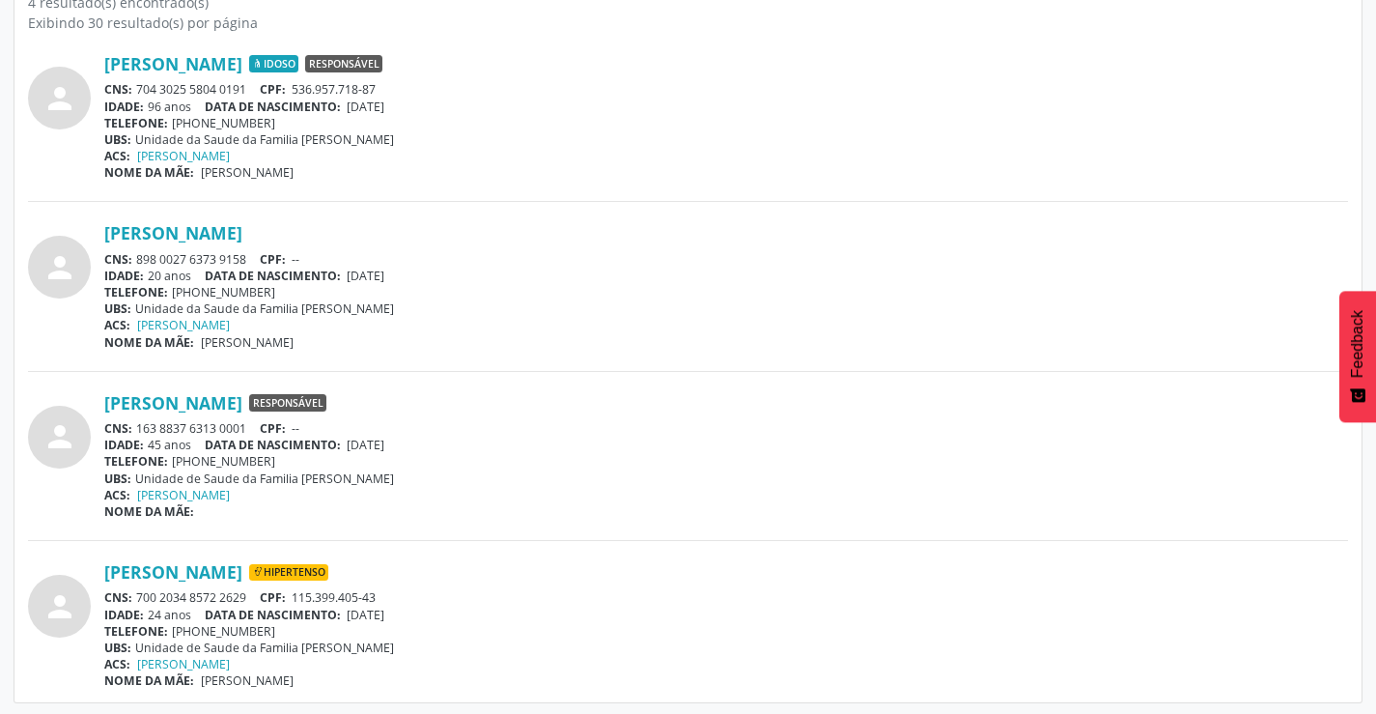
scroll to position [582, 0]
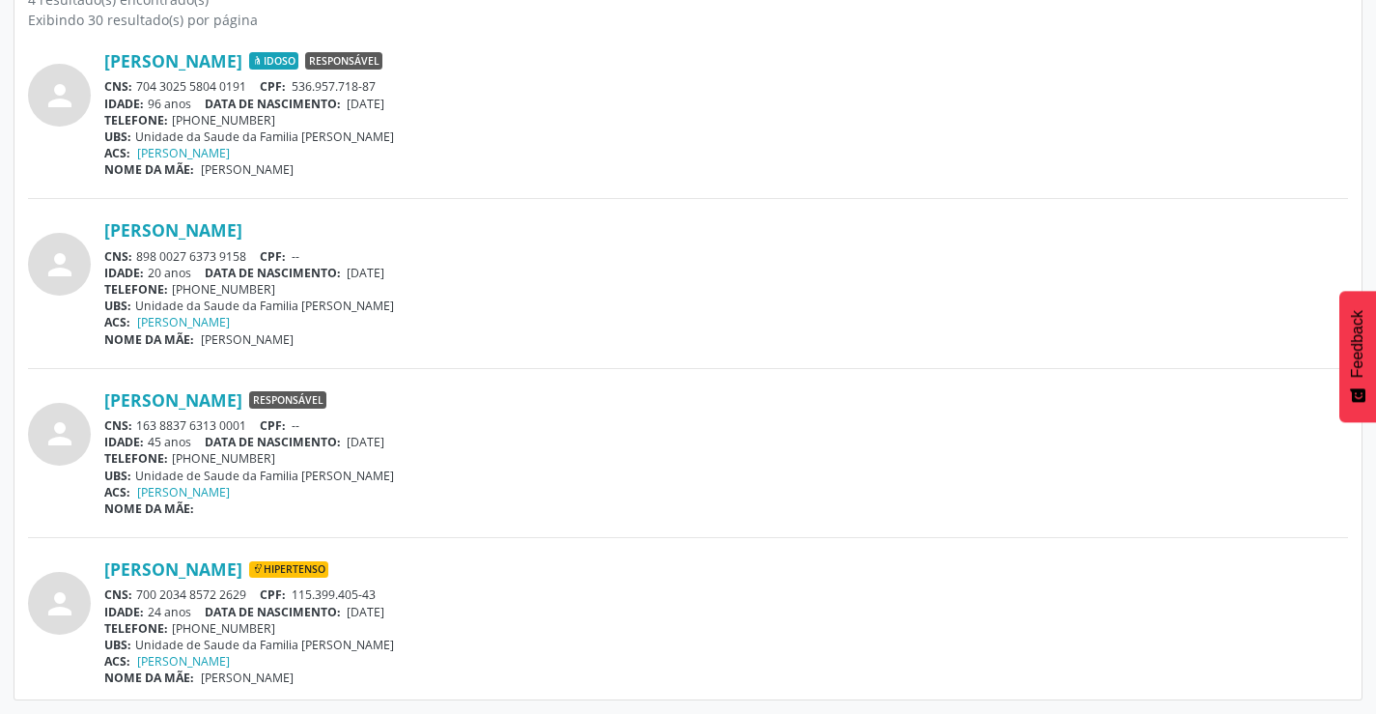
drag, startPoint x: 257, startPoint y: 592, endPoint x: 141, endPoint y: 588, distance: 116.0
click at [141, 588] on div "CNS: 700 2034 8572 2629 CPF: 115.399.405-43" at bounding box center [726, 594] width 1244 height 16
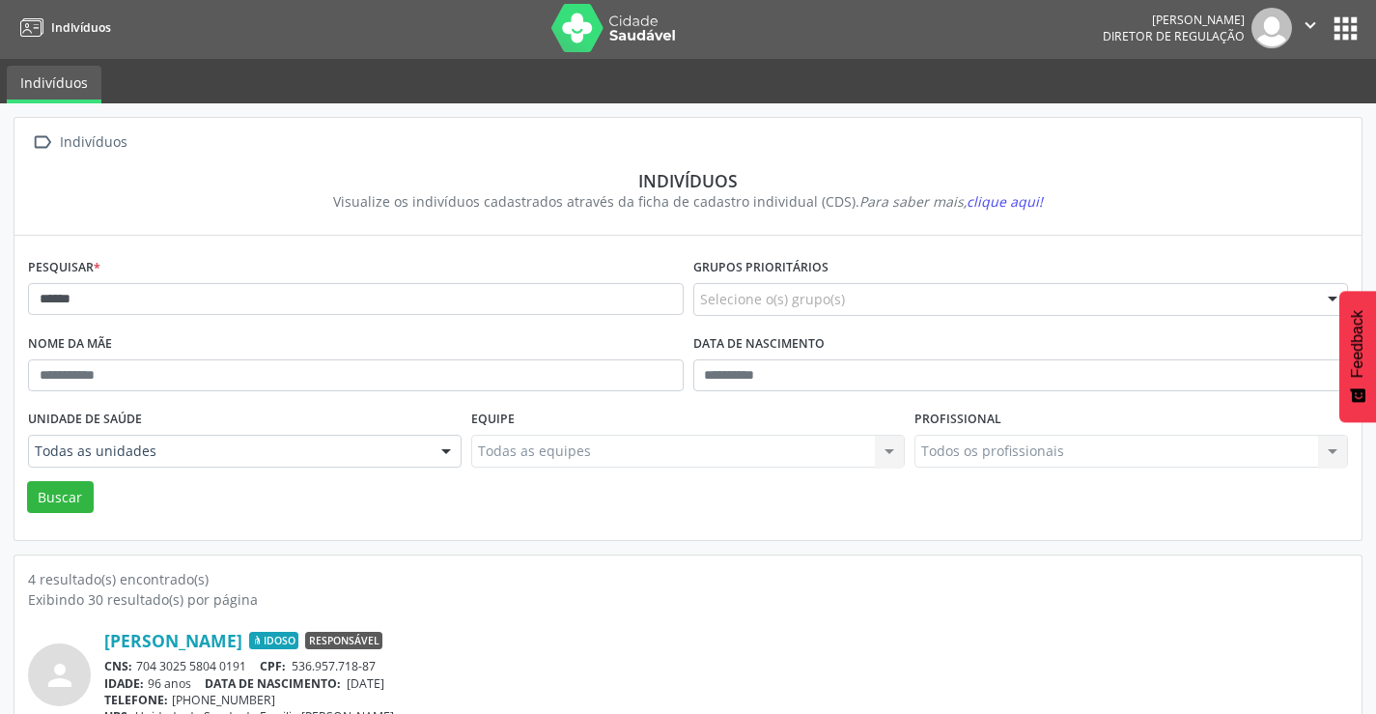
scroll to position [0, 0]
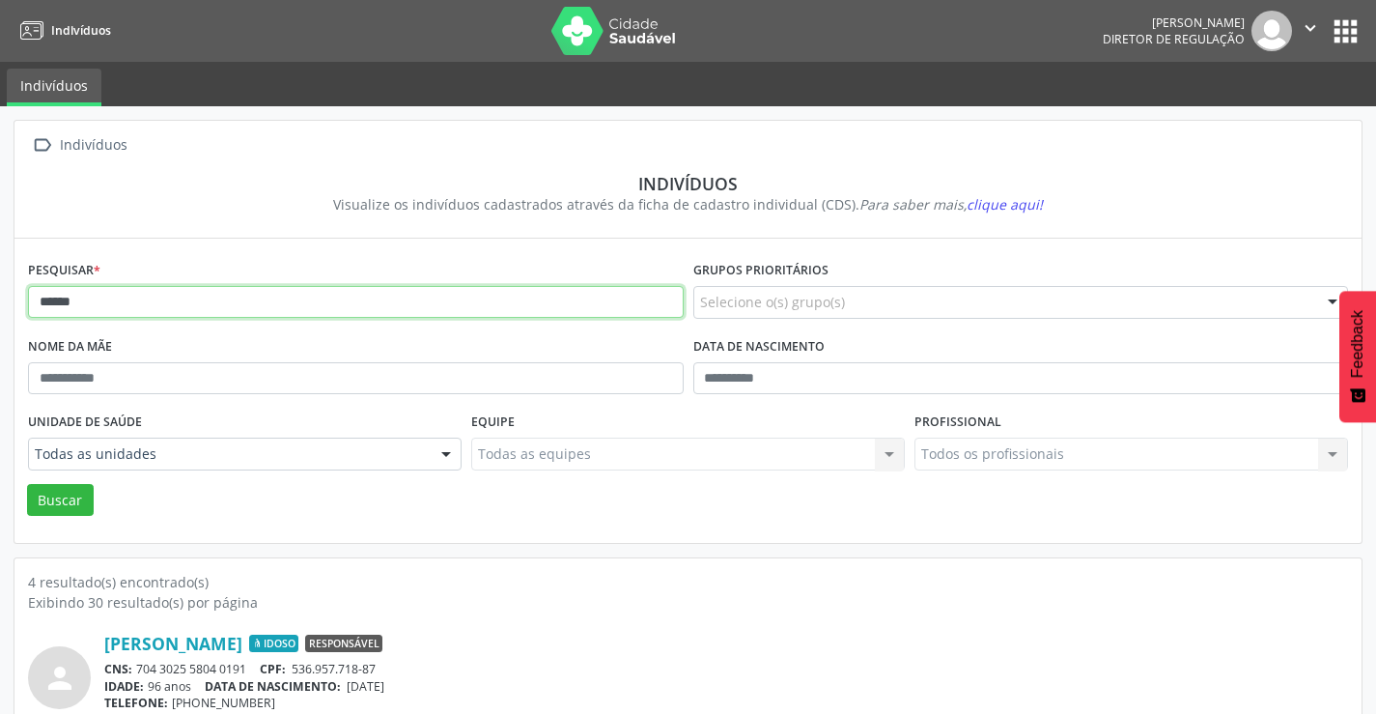
click at [315, 308] on input "******" at bounding box center [356, 302] width 656 height 33
type input "*"
type input "**********"
click at [27, 484] on button "Buscar" at bounding box center [60, 500] width 67 height 33
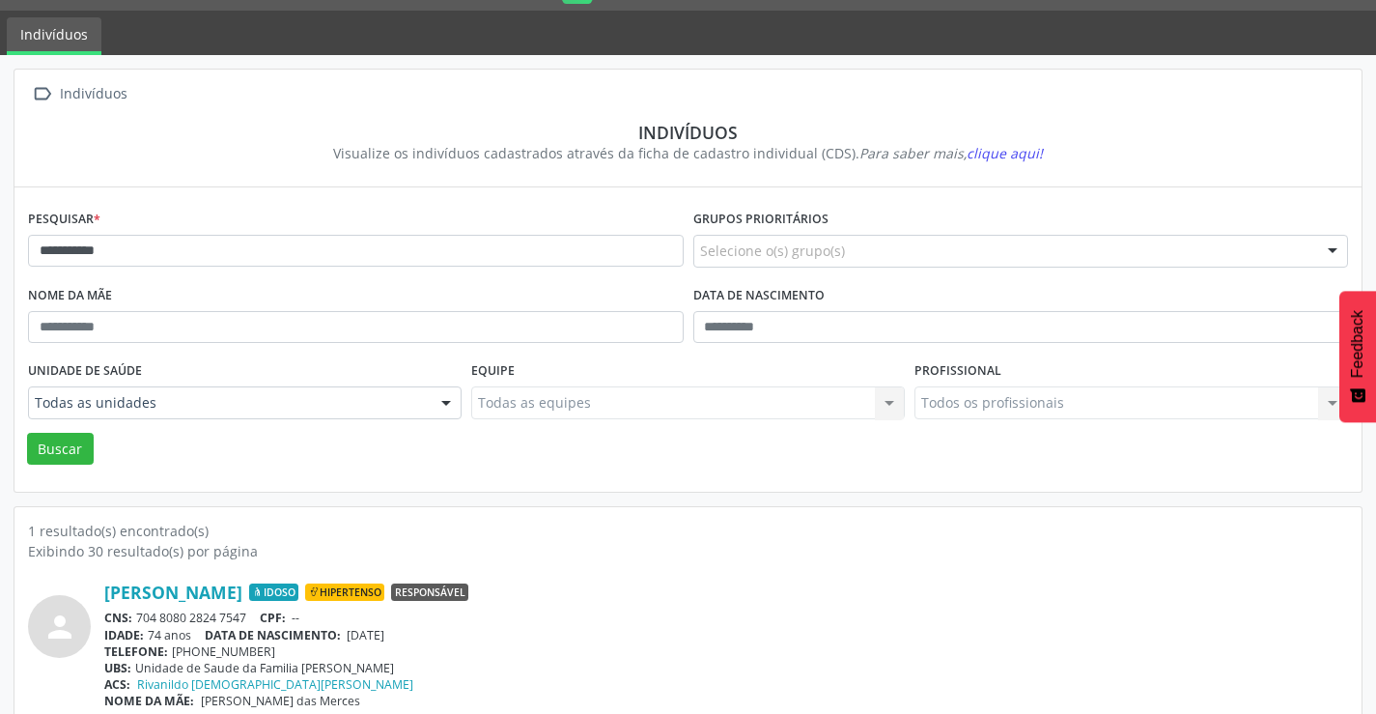
scroll to position [74, 0]
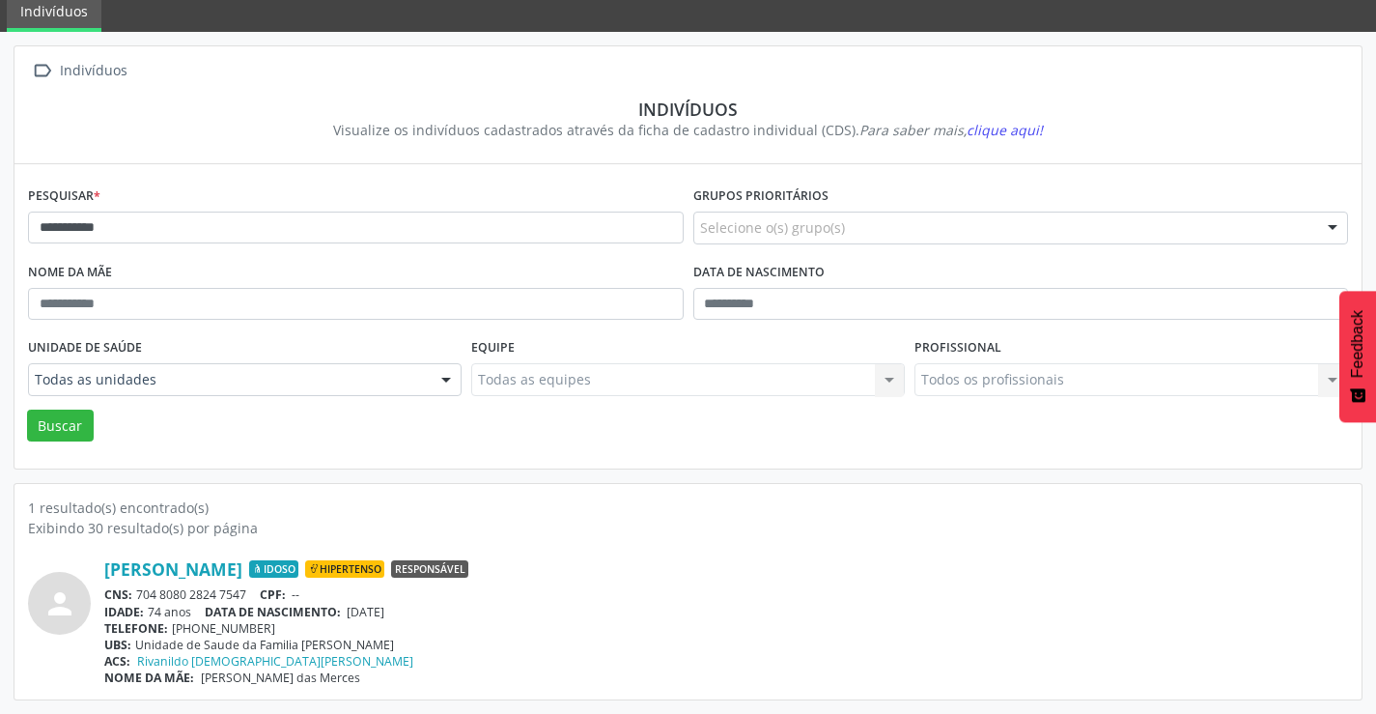
drag, startPoint x: 257, startPoint y: 592, endPoint x: 135, endPoint y: 586, distance: 121.8
click at [135, 586] on div "CNS: 704 8080 2824 7547 CPF: --" at bounding box center [726, 594] width 1244 height 16
